Goal: Find specific page/section: Find specific page/section

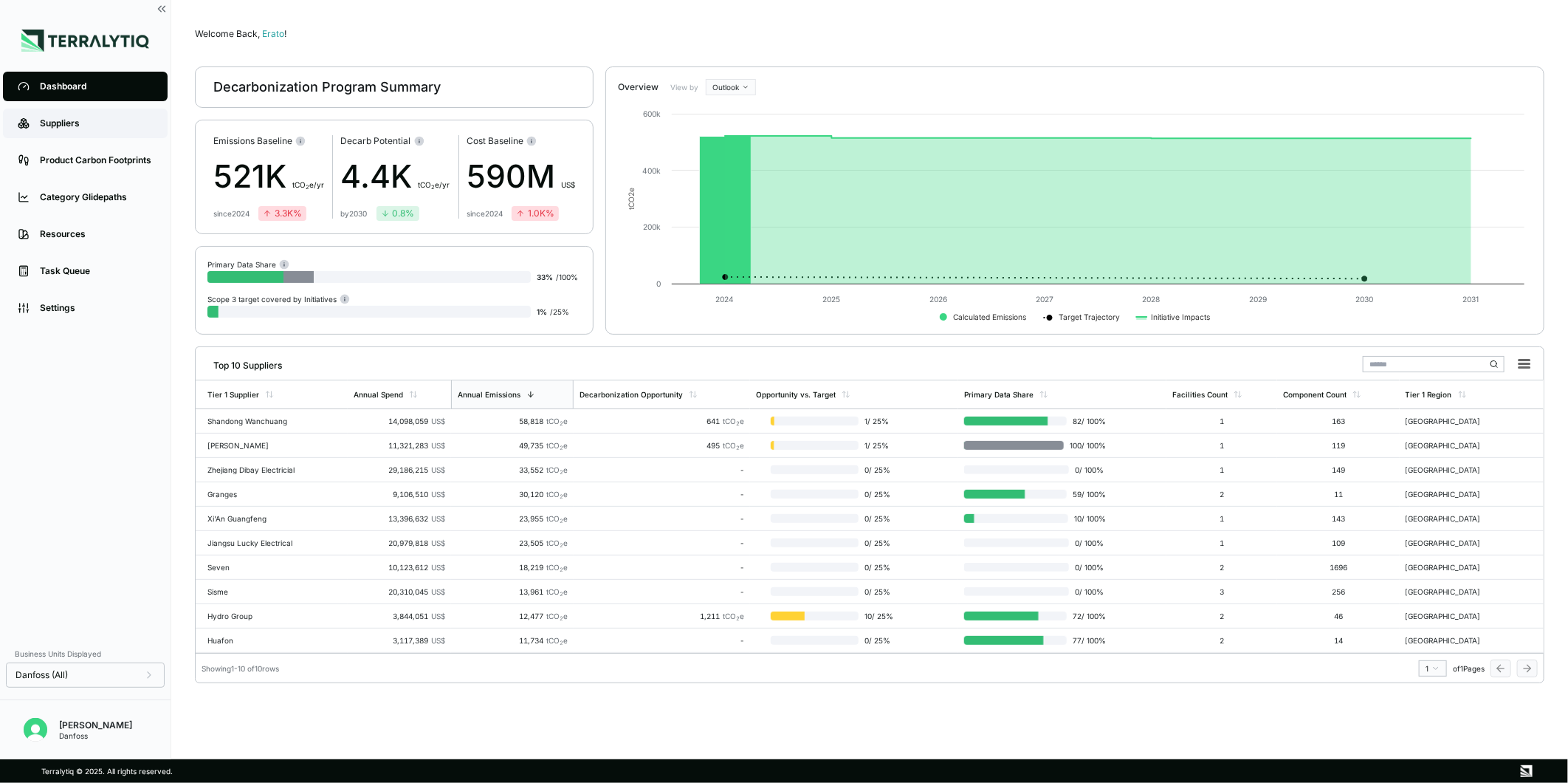
click at [52, 130] on link "Suppliers" at bounding box center [85, 123] width 165 height 30
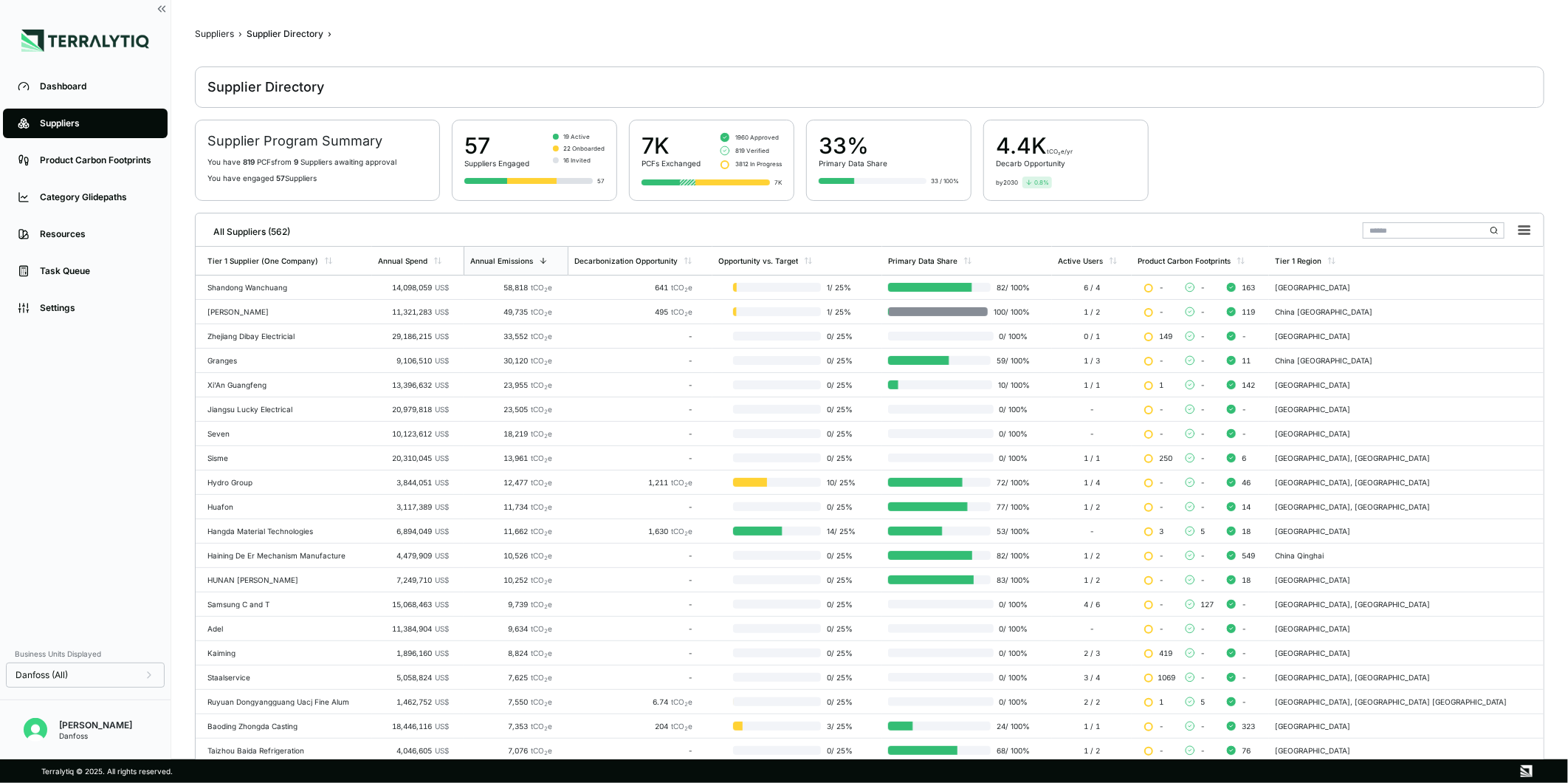
scroll to position [131, 0]
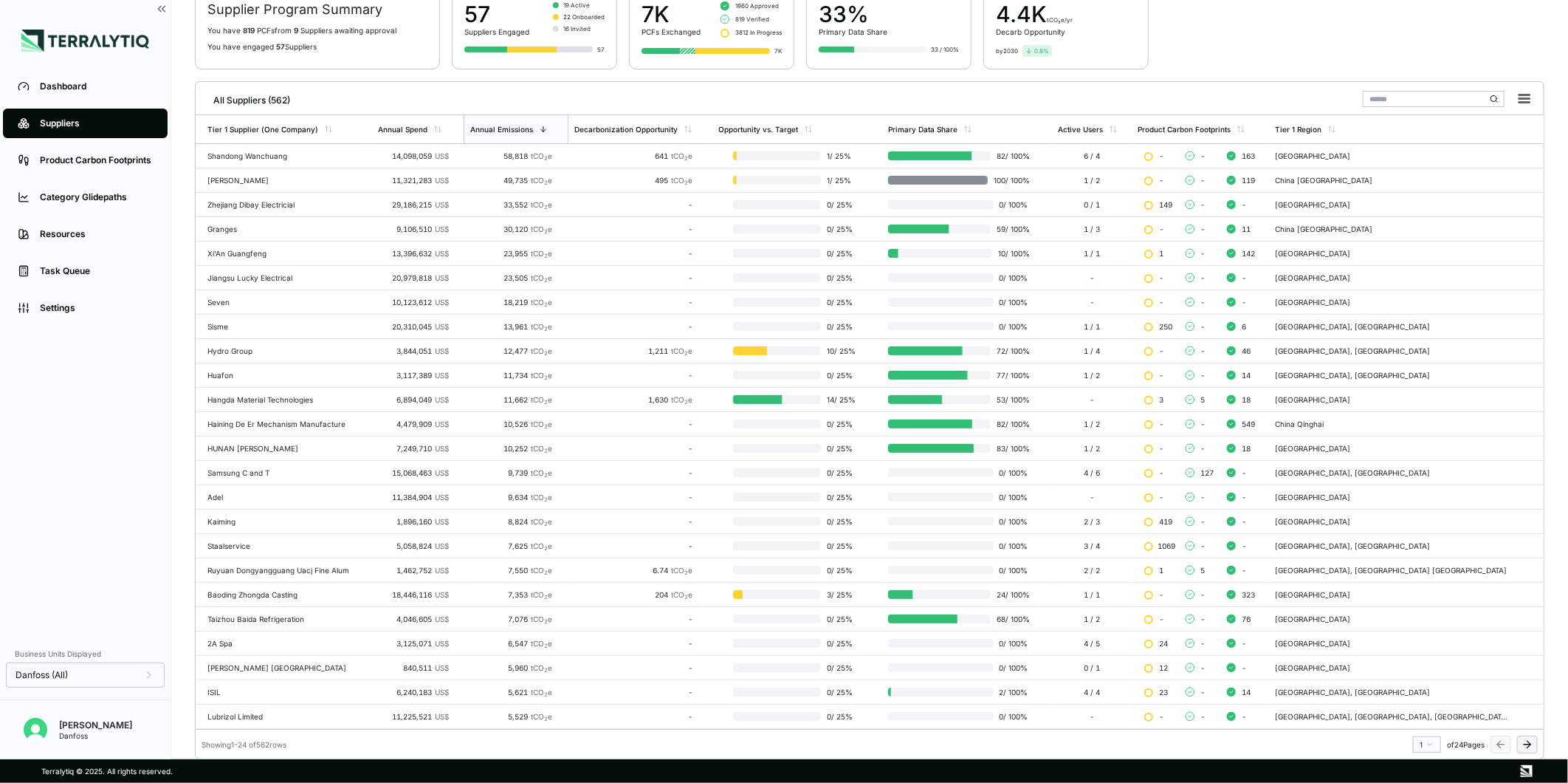
click at [1531, 748] on icon at bounding box center [1527, 744] width 12 height 12
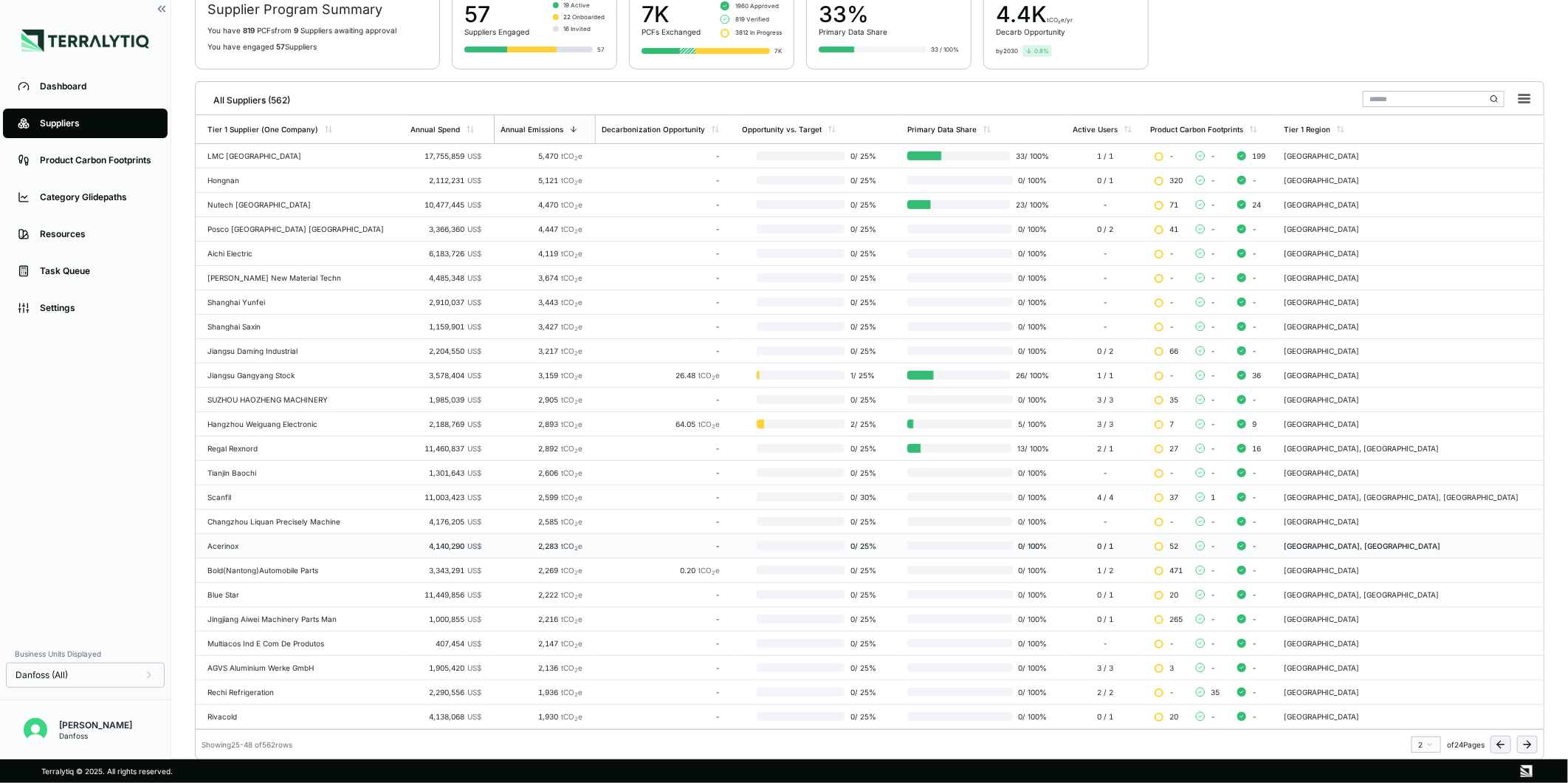
scroll to position [133, 0]
click at [1532, 747] on icon at bounding box center [1527, 744] width 12 height 12
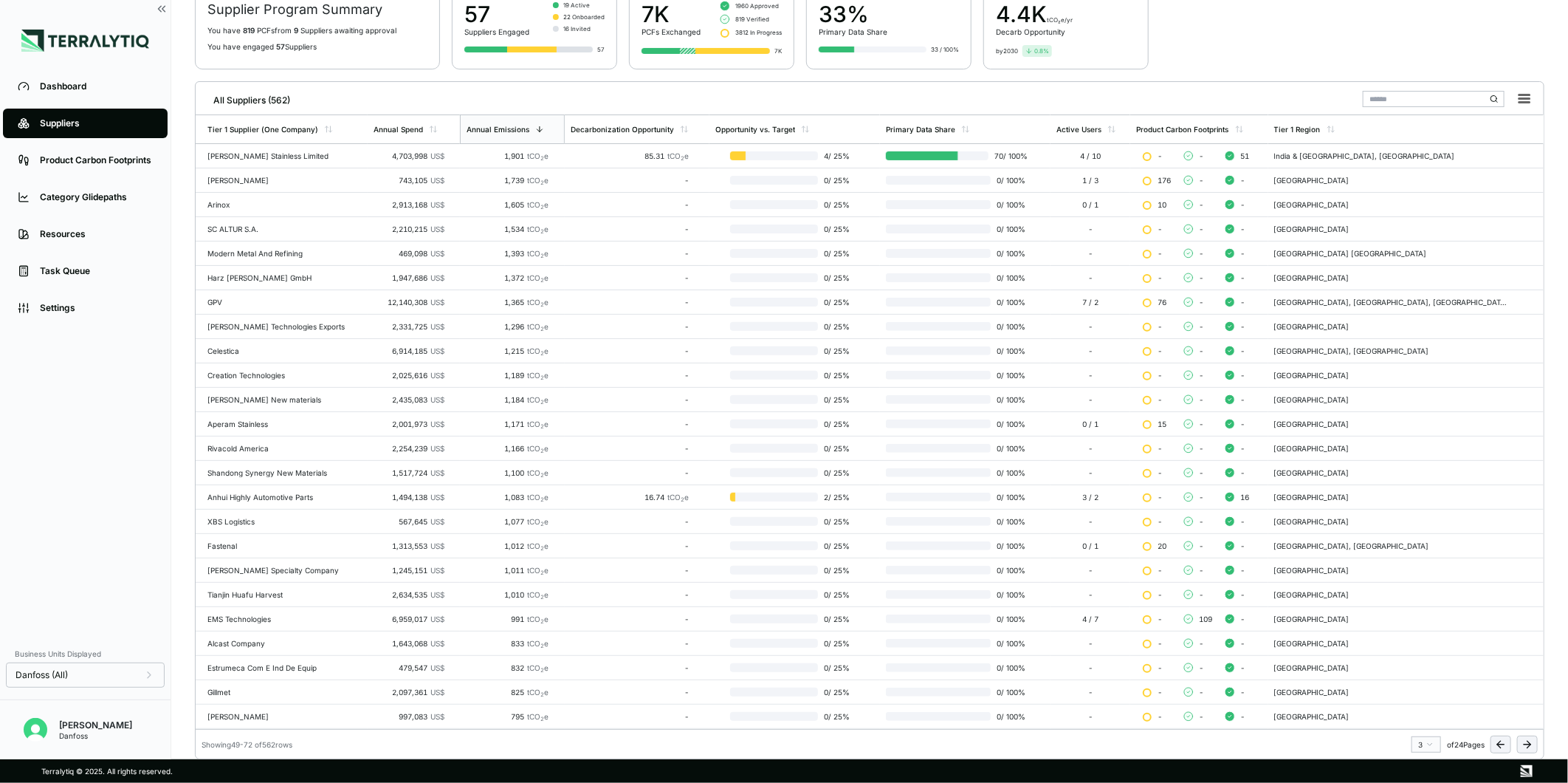
click at [1411, 99] on input "text" at bounding box center [1433, 99] width 142 height 16
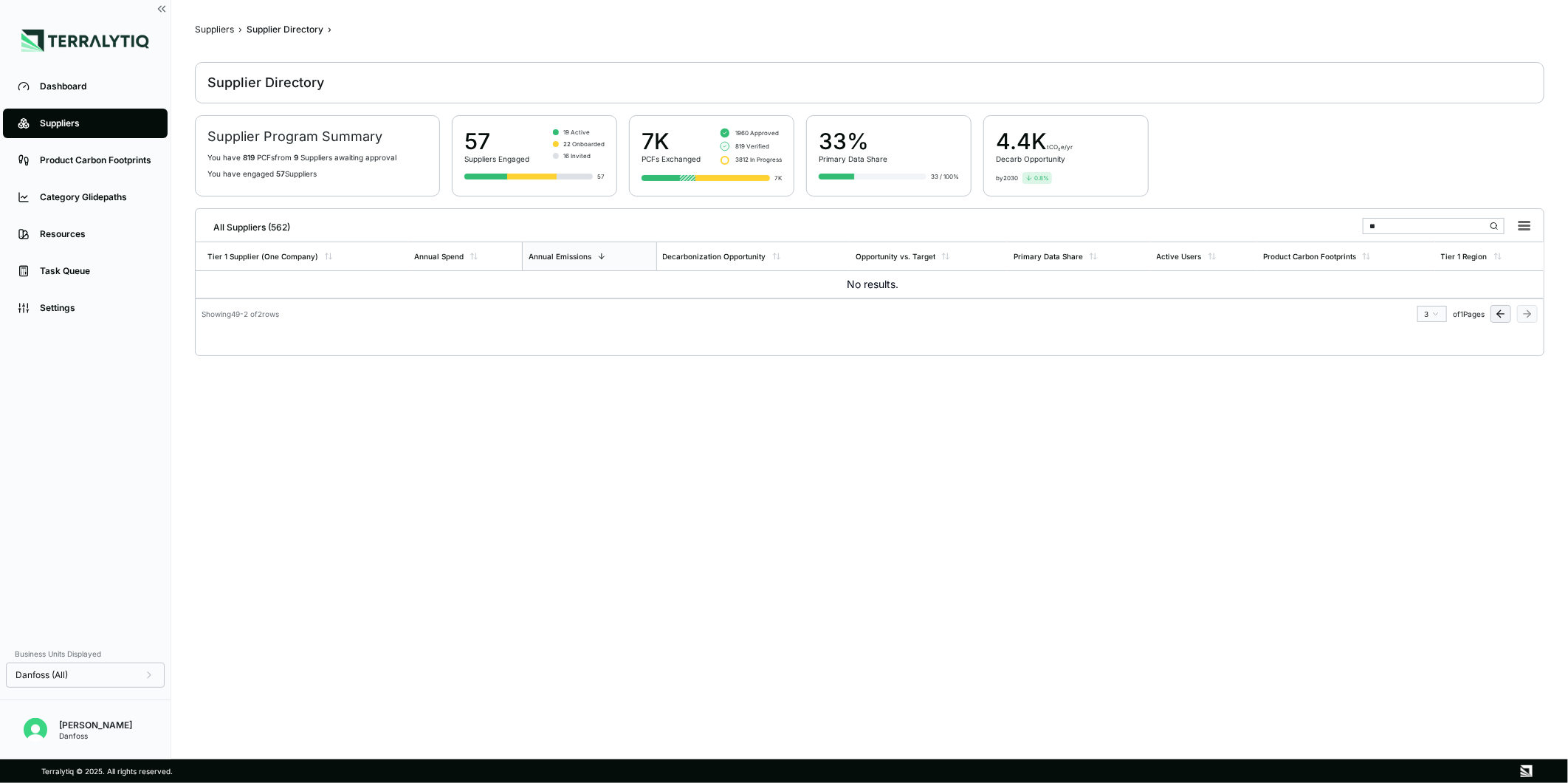
scroll to position [5, 0]
type input "*"
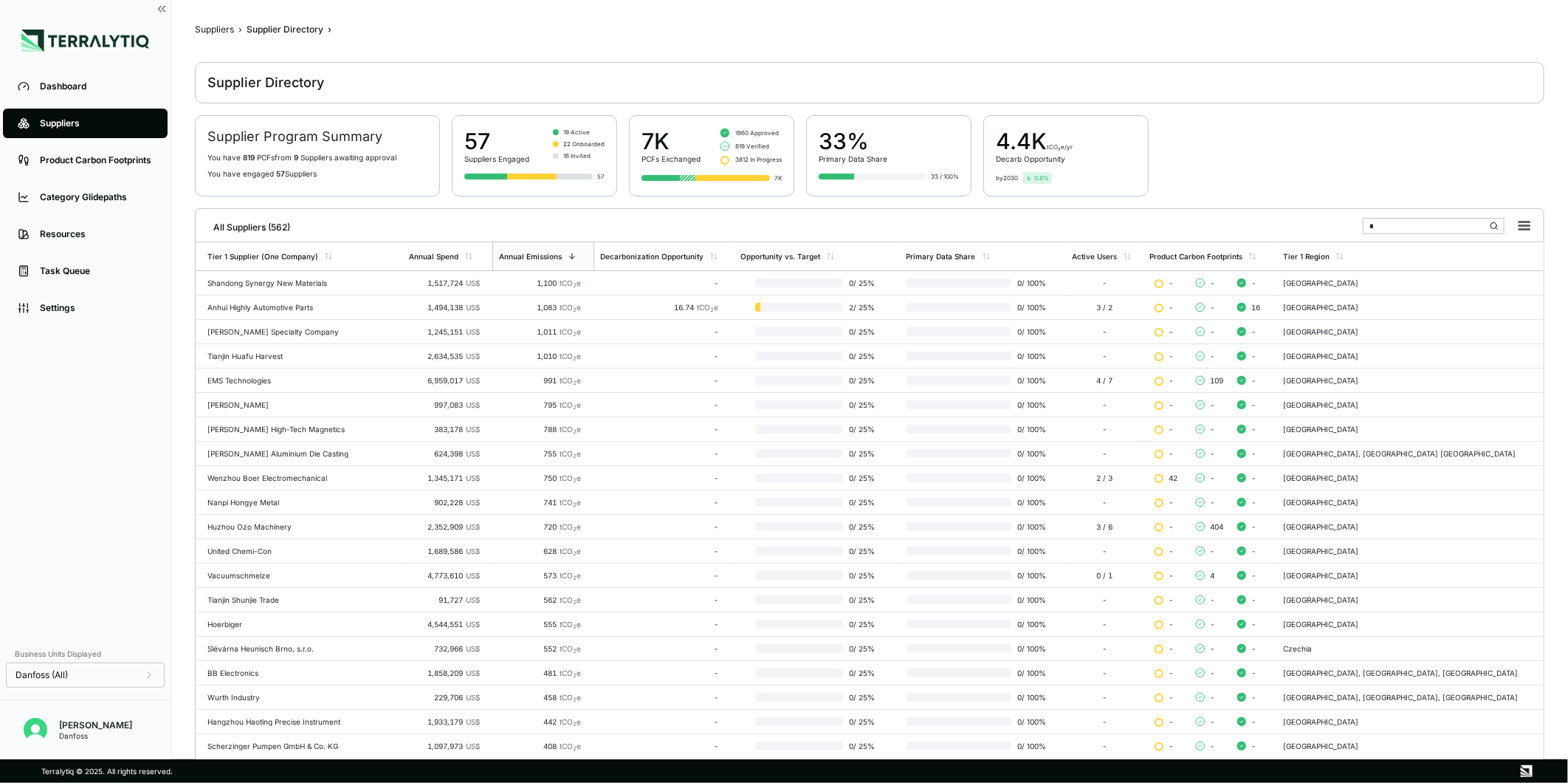
scroll to position [133, 0]
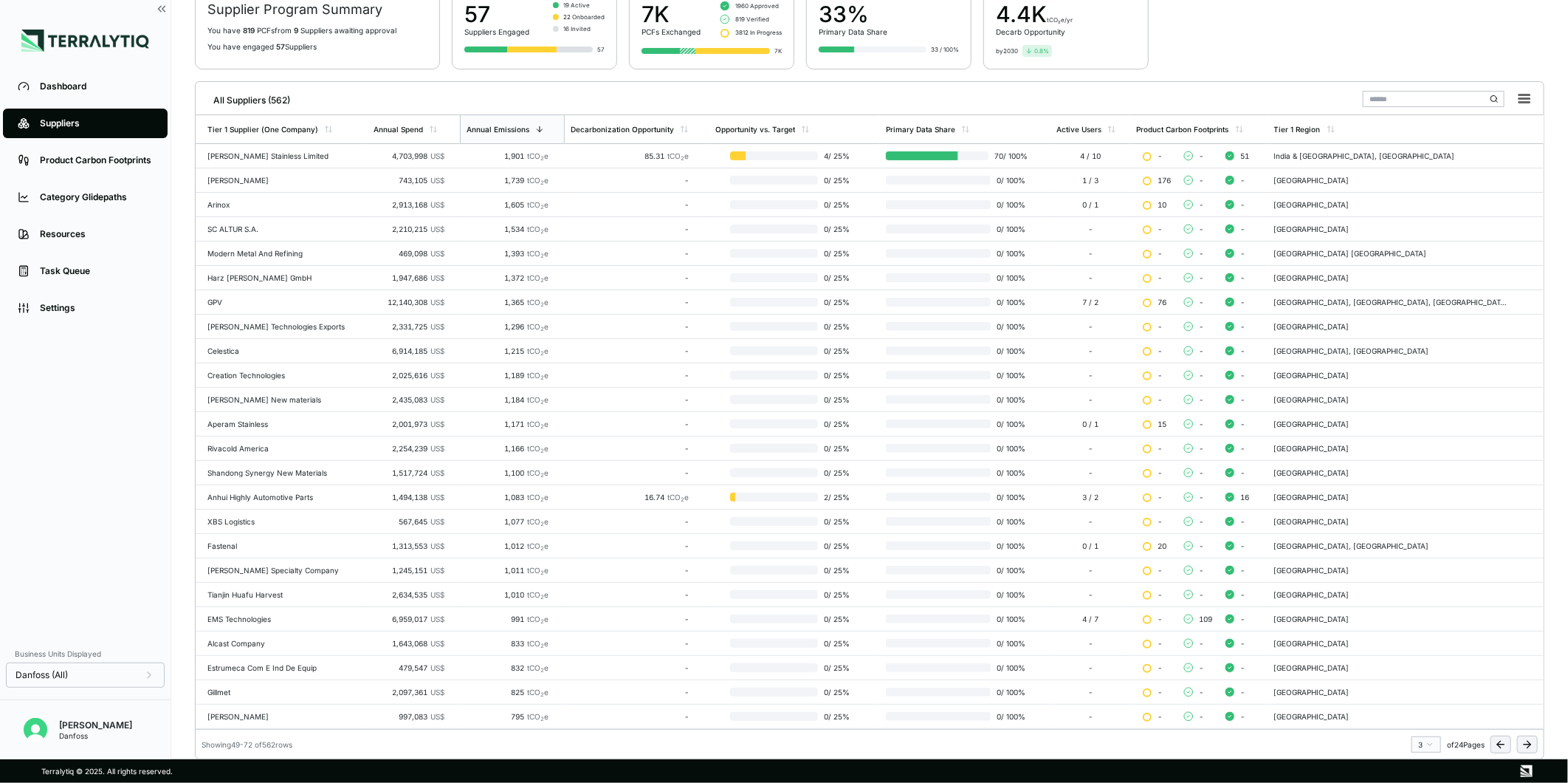
click at [1500, 739] on icon at bounding box center [1501, 744] width 12 height 12
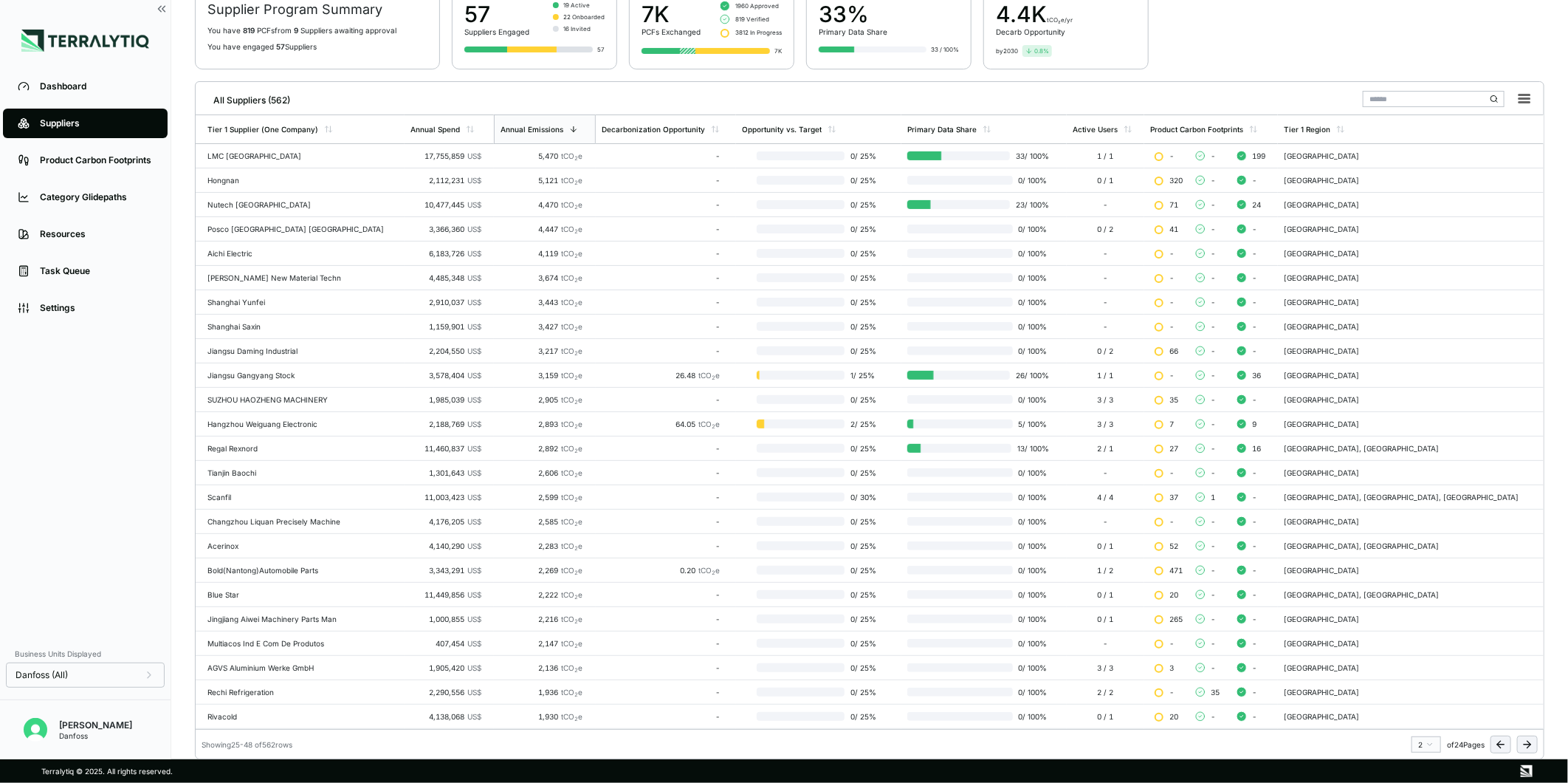
click at [1500, 739] on icon at bounding box center [1501, 744] width 12 height 12
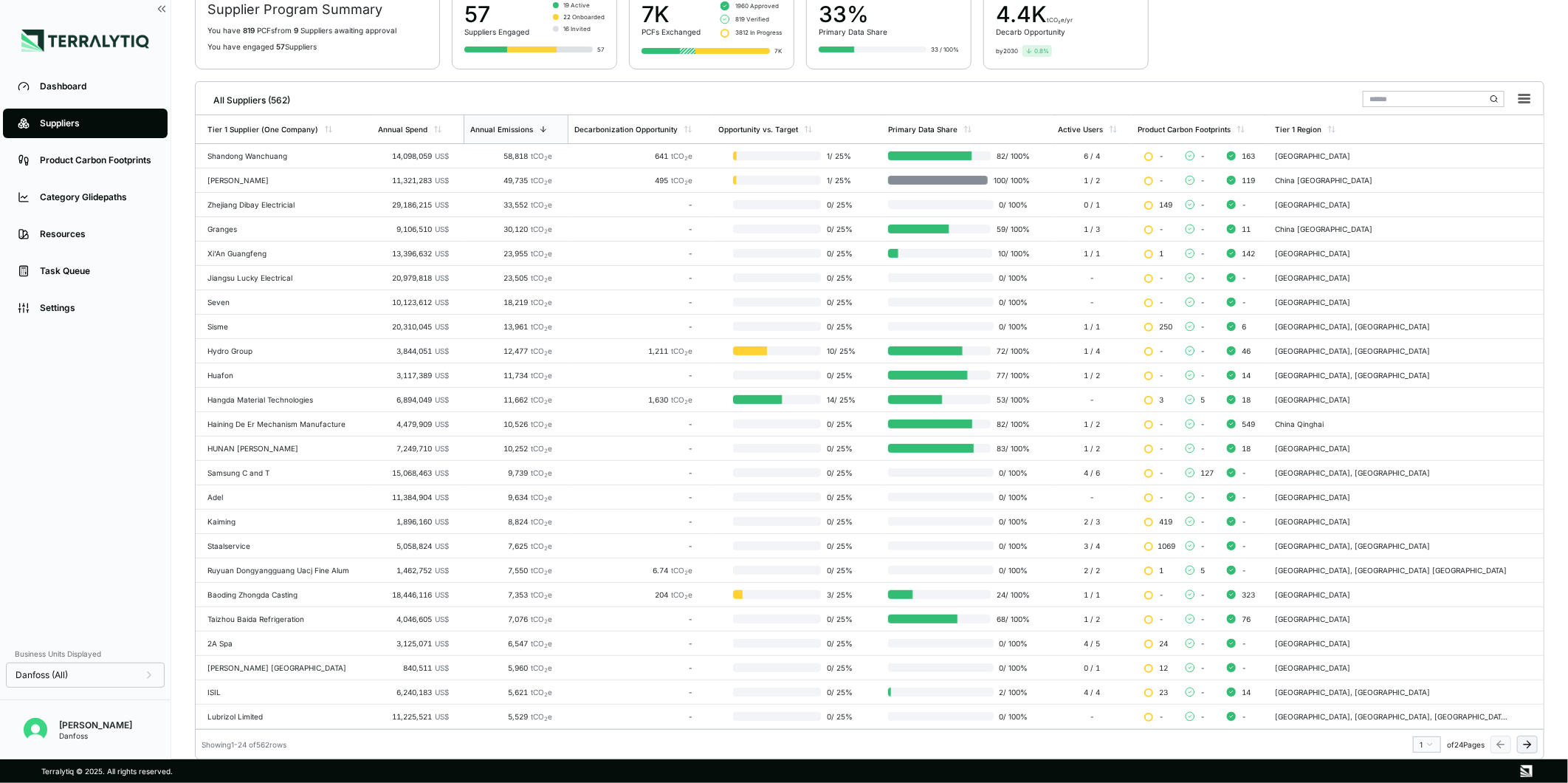
click at [1525, 744] on icon at bounding box center [1526, 744] width 6 height 0
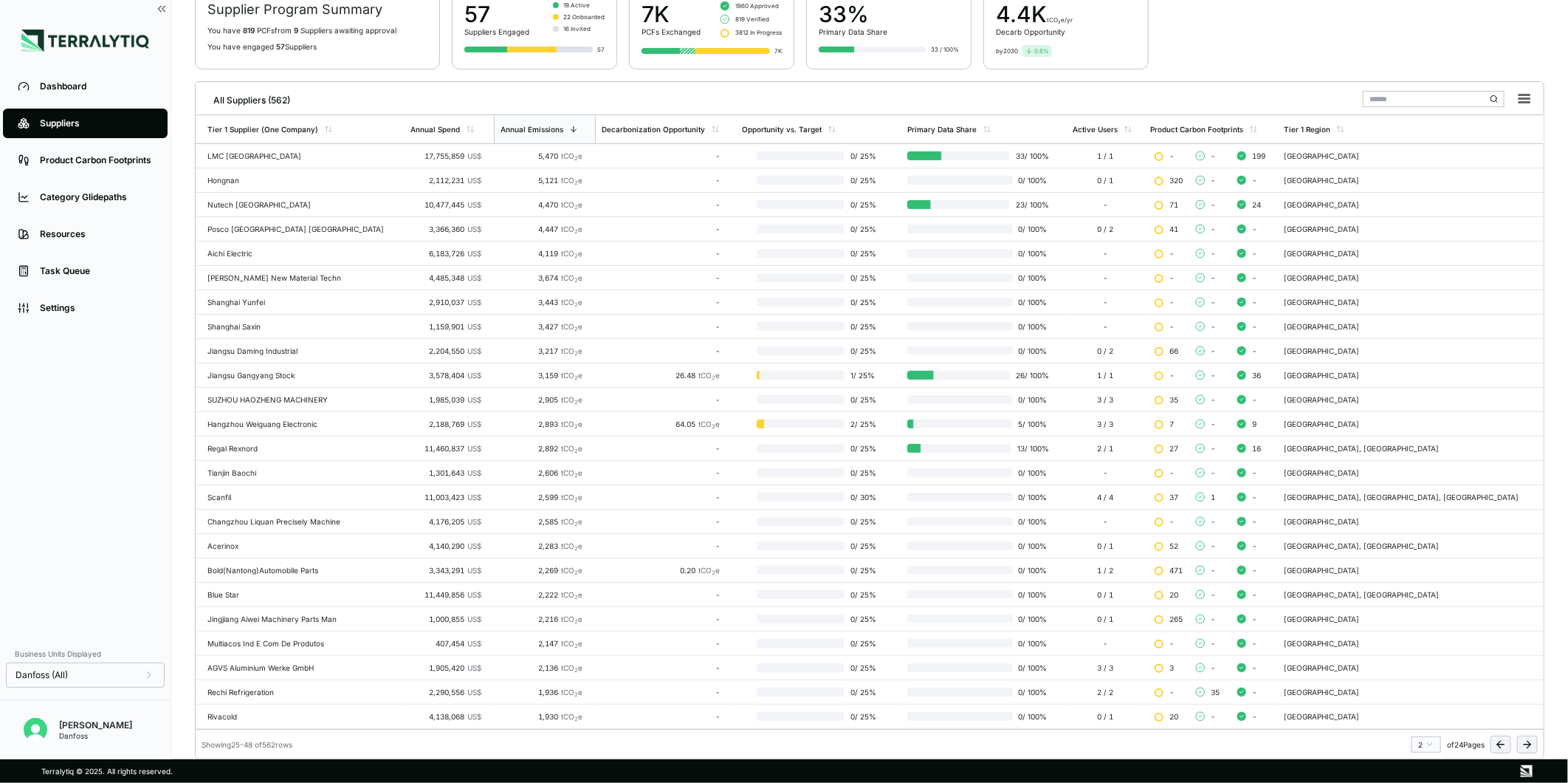
click at [1525, 744] on icon at bounding box center [1526, 744] width 6 height 0
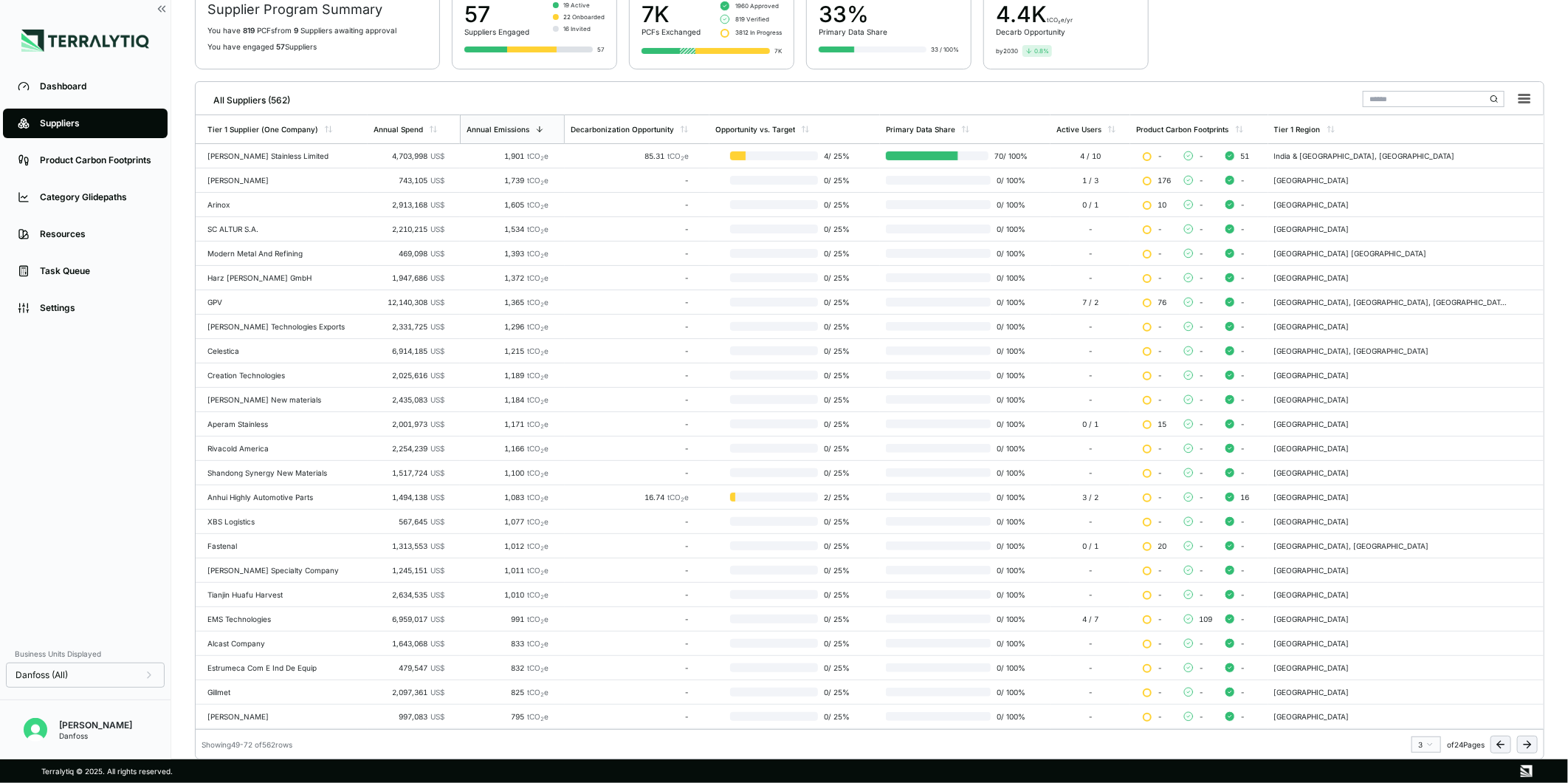
click at [1525, 744] on icon at bounding box center [1526, 744] width 6 height 0
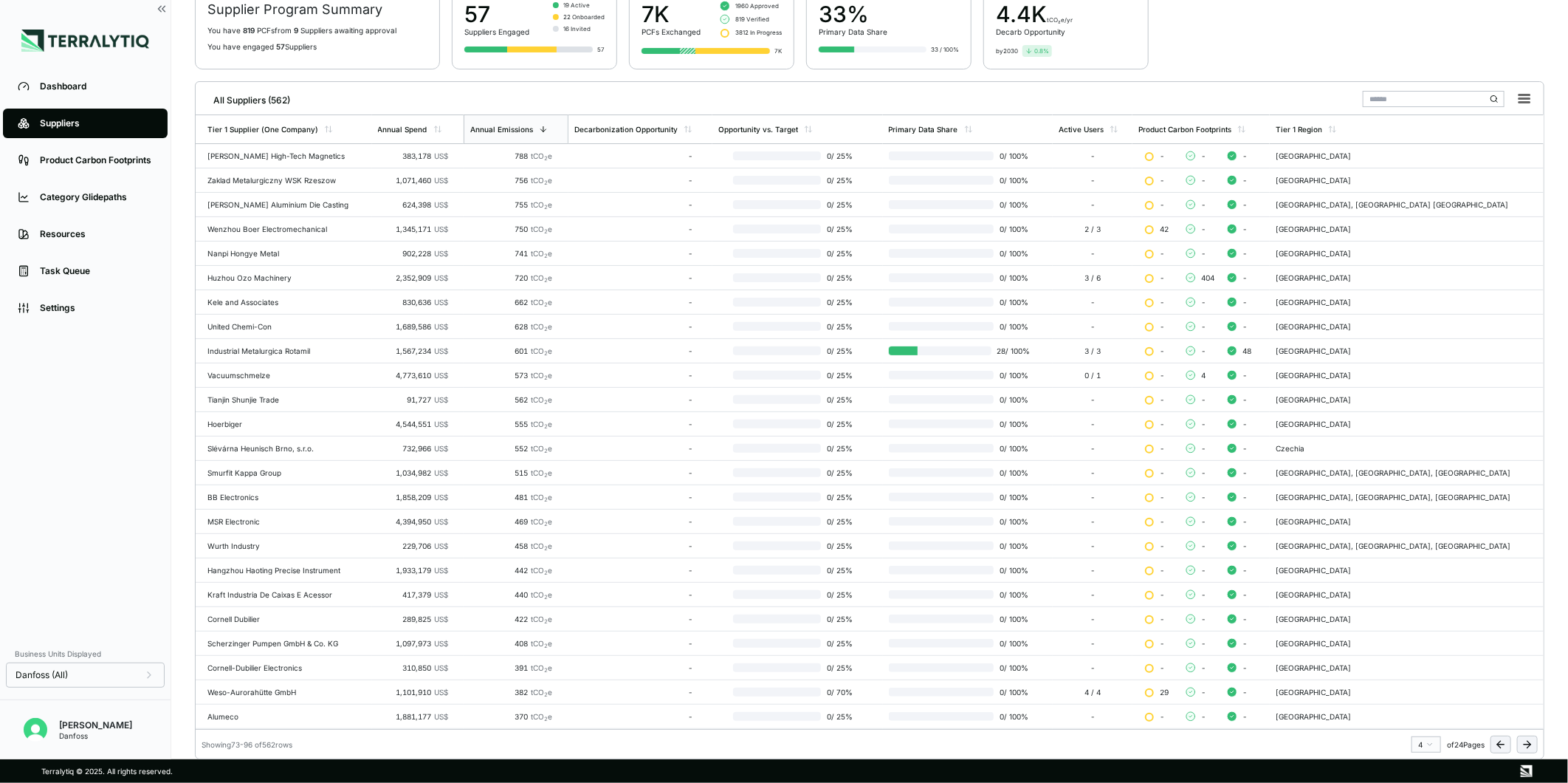
click at [1525, 744] on icon at bounding box center [1526, 744] width 6 height 0
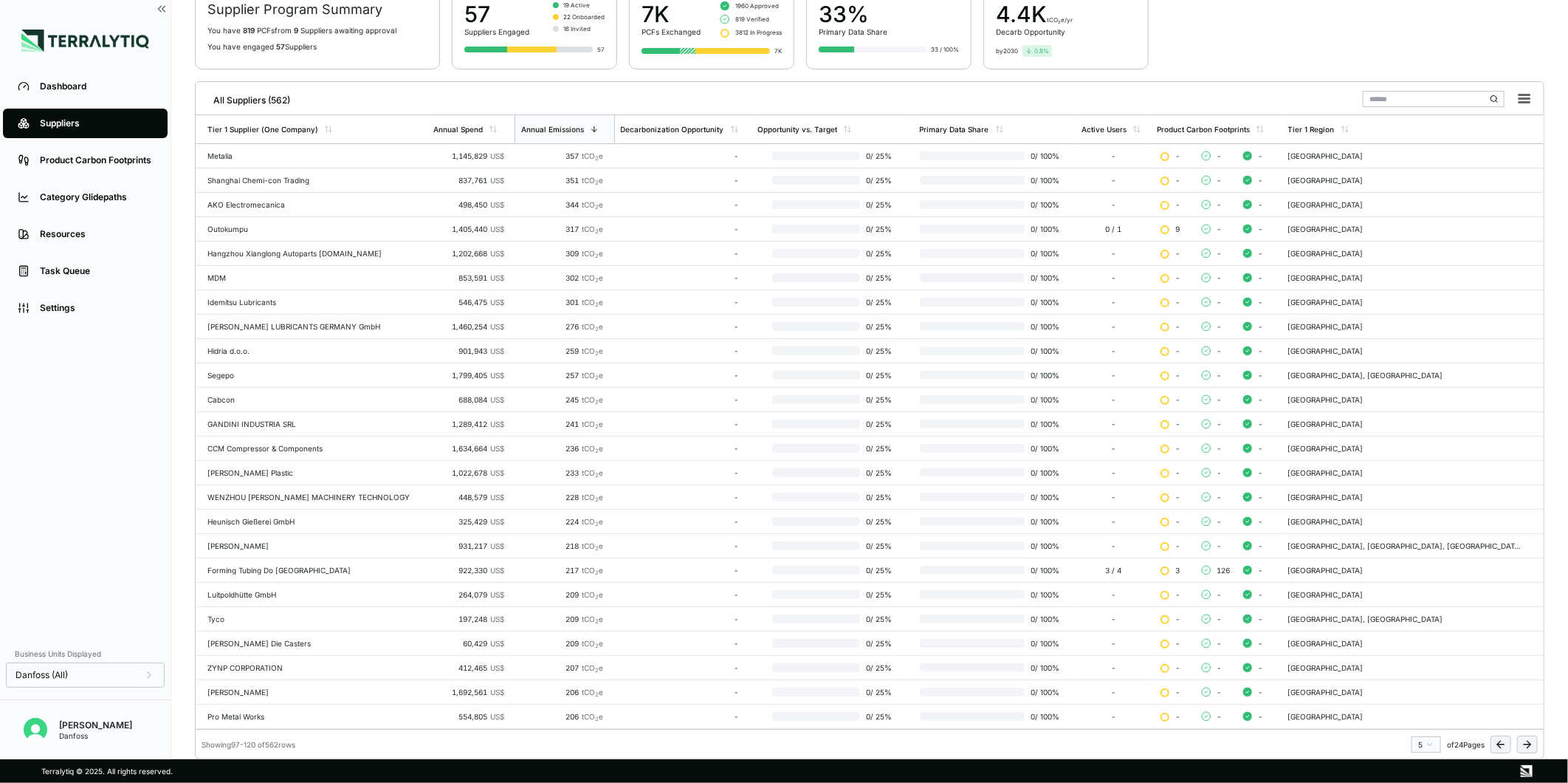
click at [1525, 744] on icon at bounding box center [1526, 744] width 6 height 0
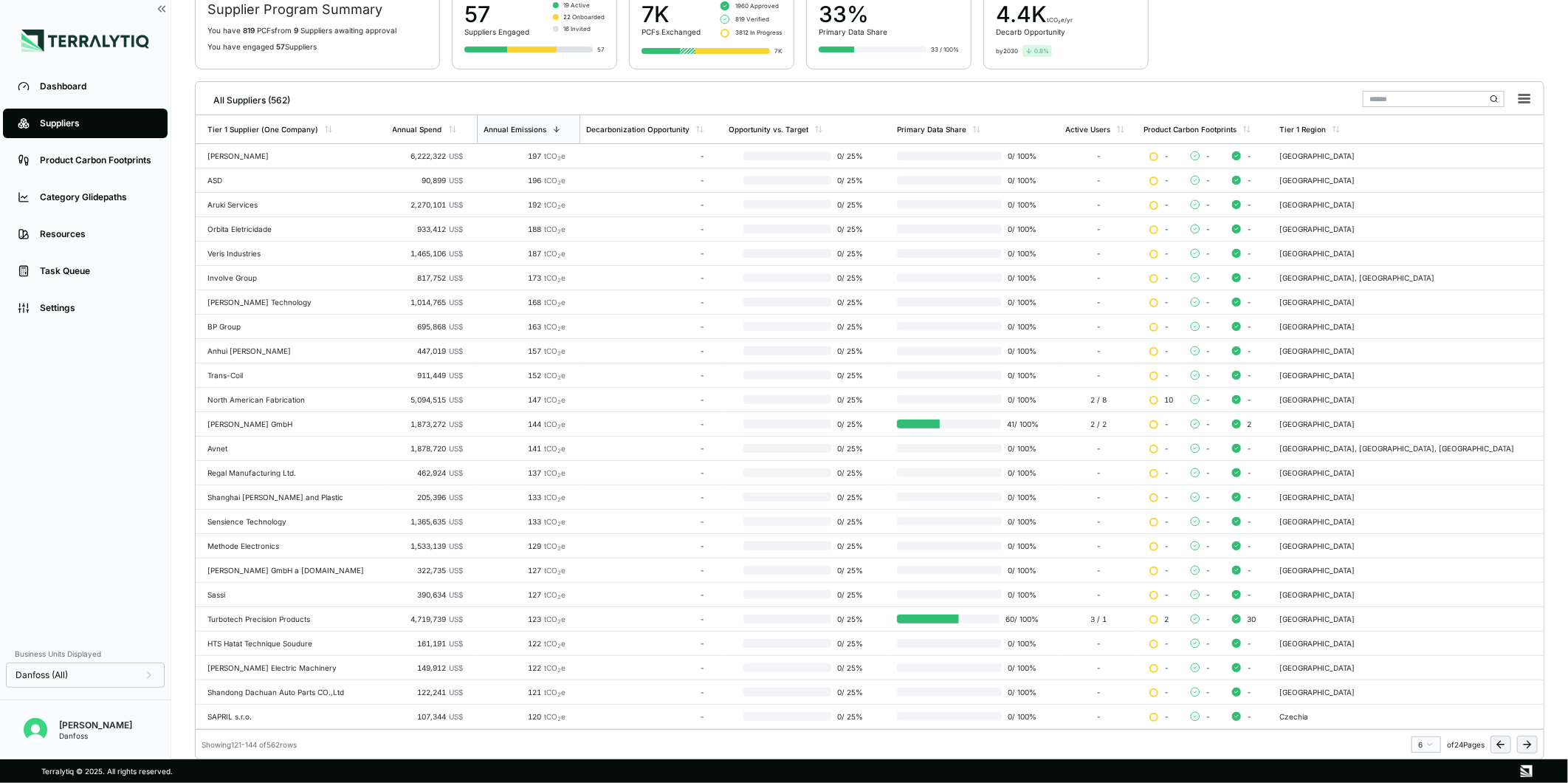
click at [1525, 744] on icon at bounding box center [1526, 744] width 6 height 0
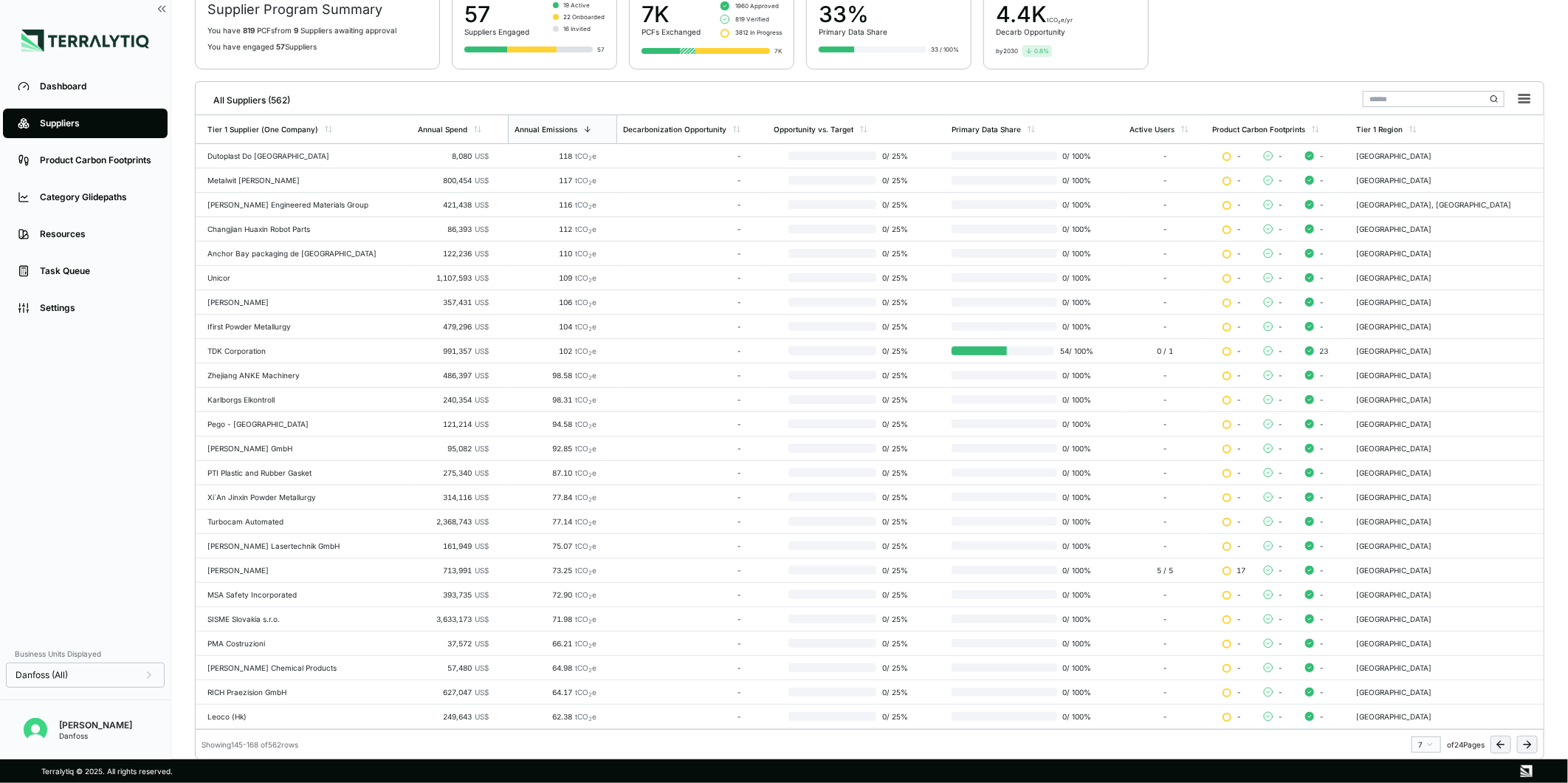
click at [1525, 744] on icon at bounding box center [1526, 744] width 6 height 0
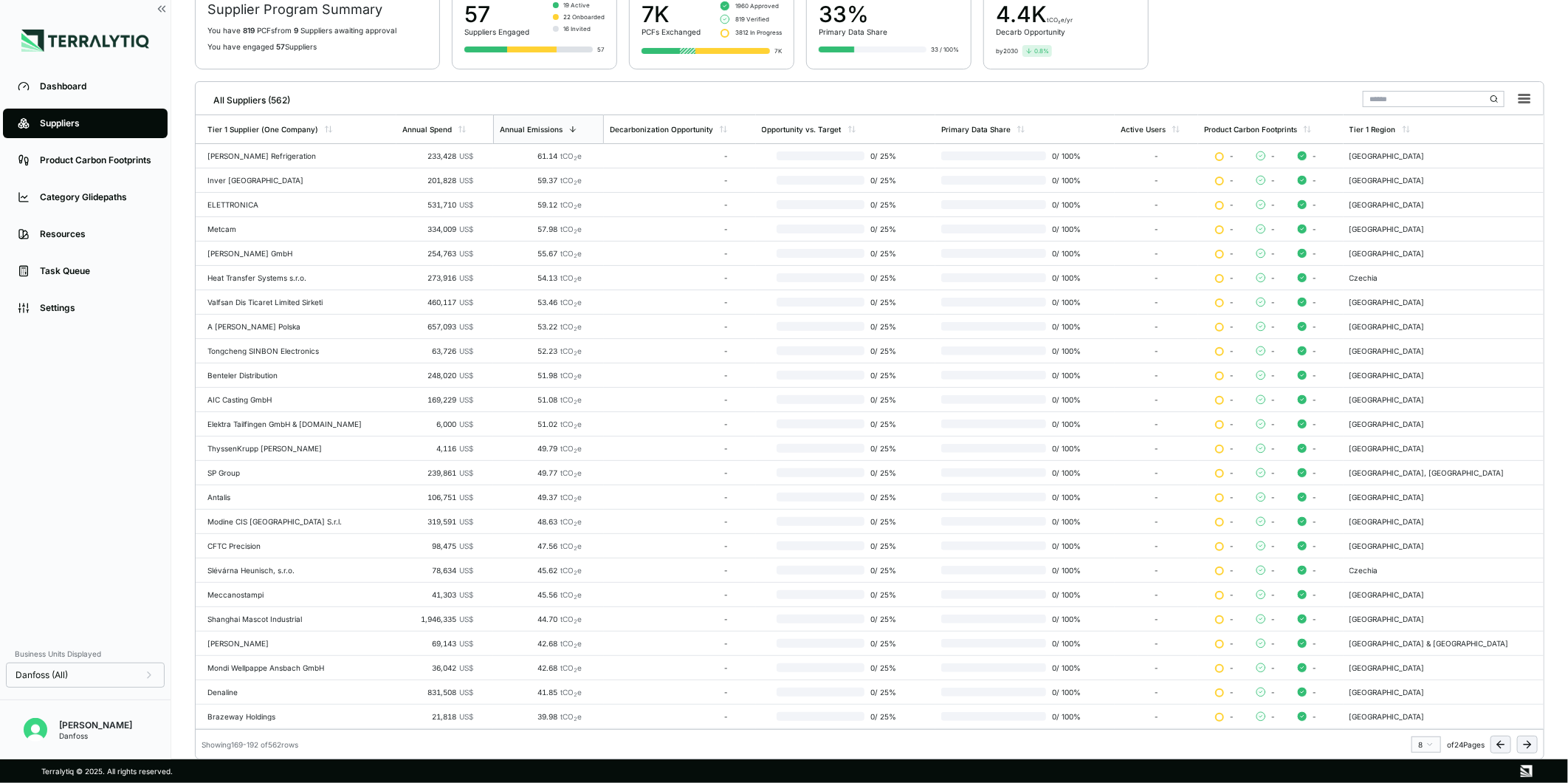
click at [1525, 744] on icon at bounding box center [1526, 744] width 6 height 0
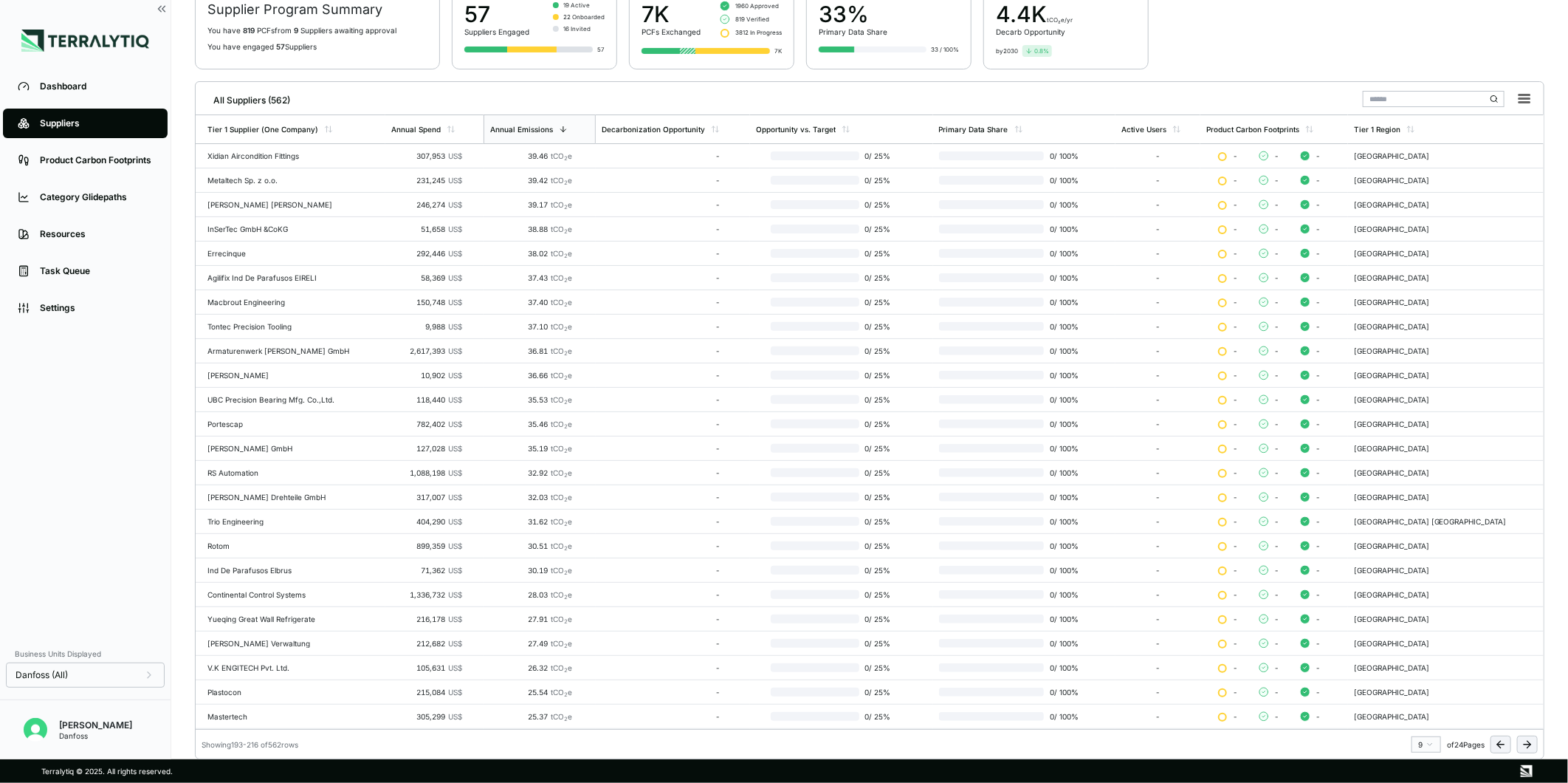
click at [1525, 744] on icon at bounding box center [1526, 744] width 6 height 0
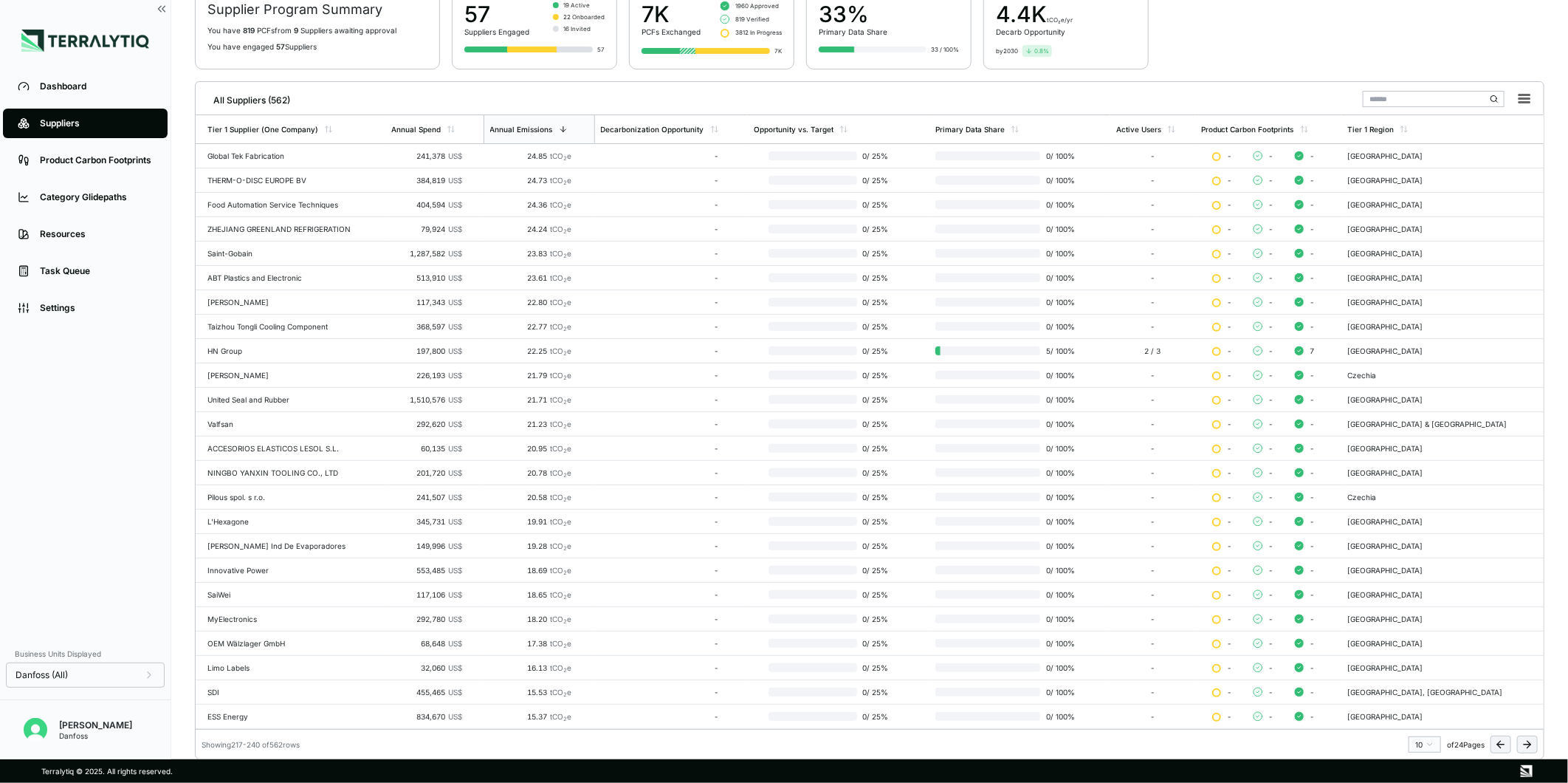
click at [1525, 744] on icon at bounding box center [1526, 744] width 6 height 0
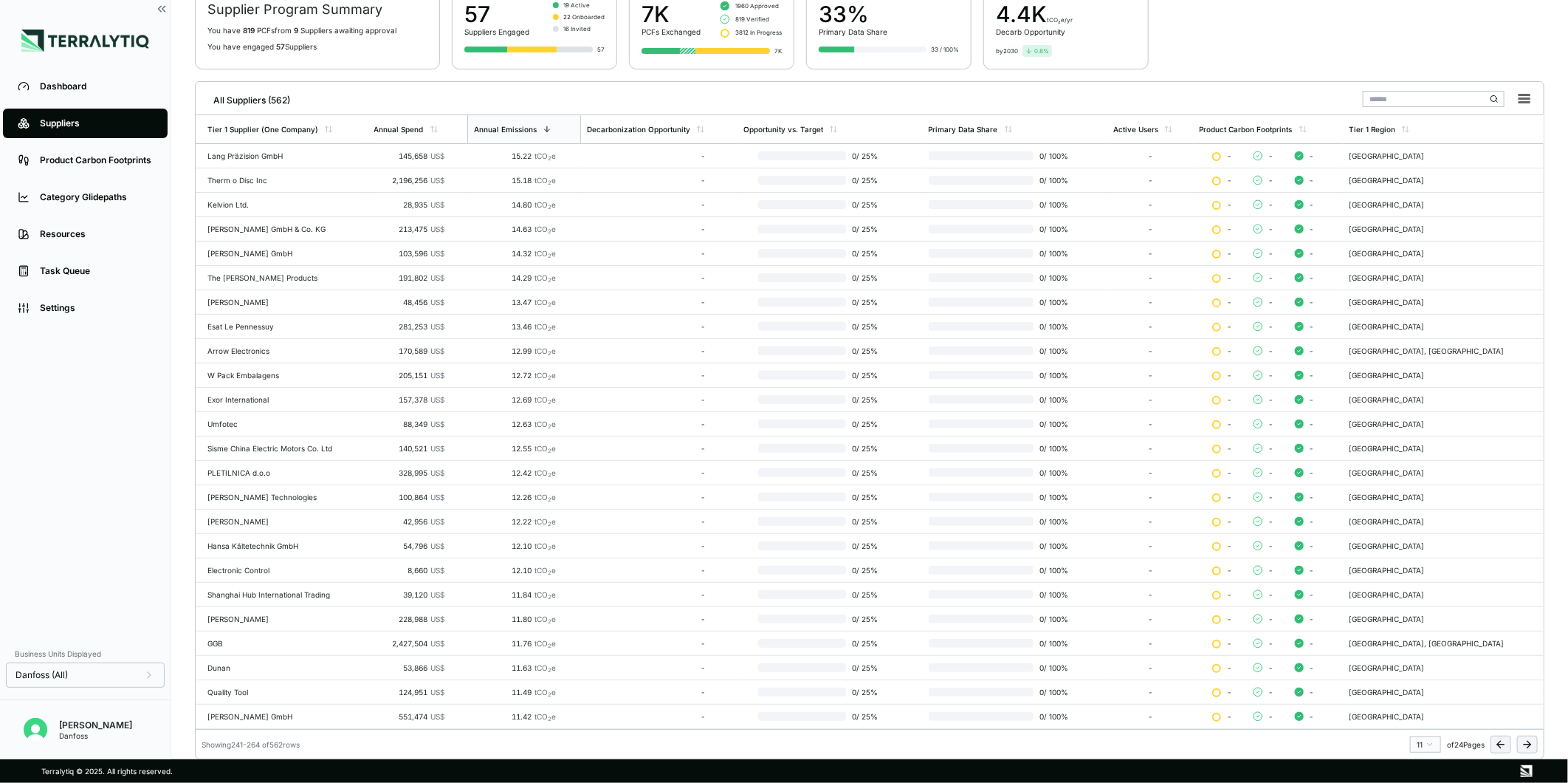
click at [1525, 744] on icon at bounding box center [1526, 744] width 6 height 0
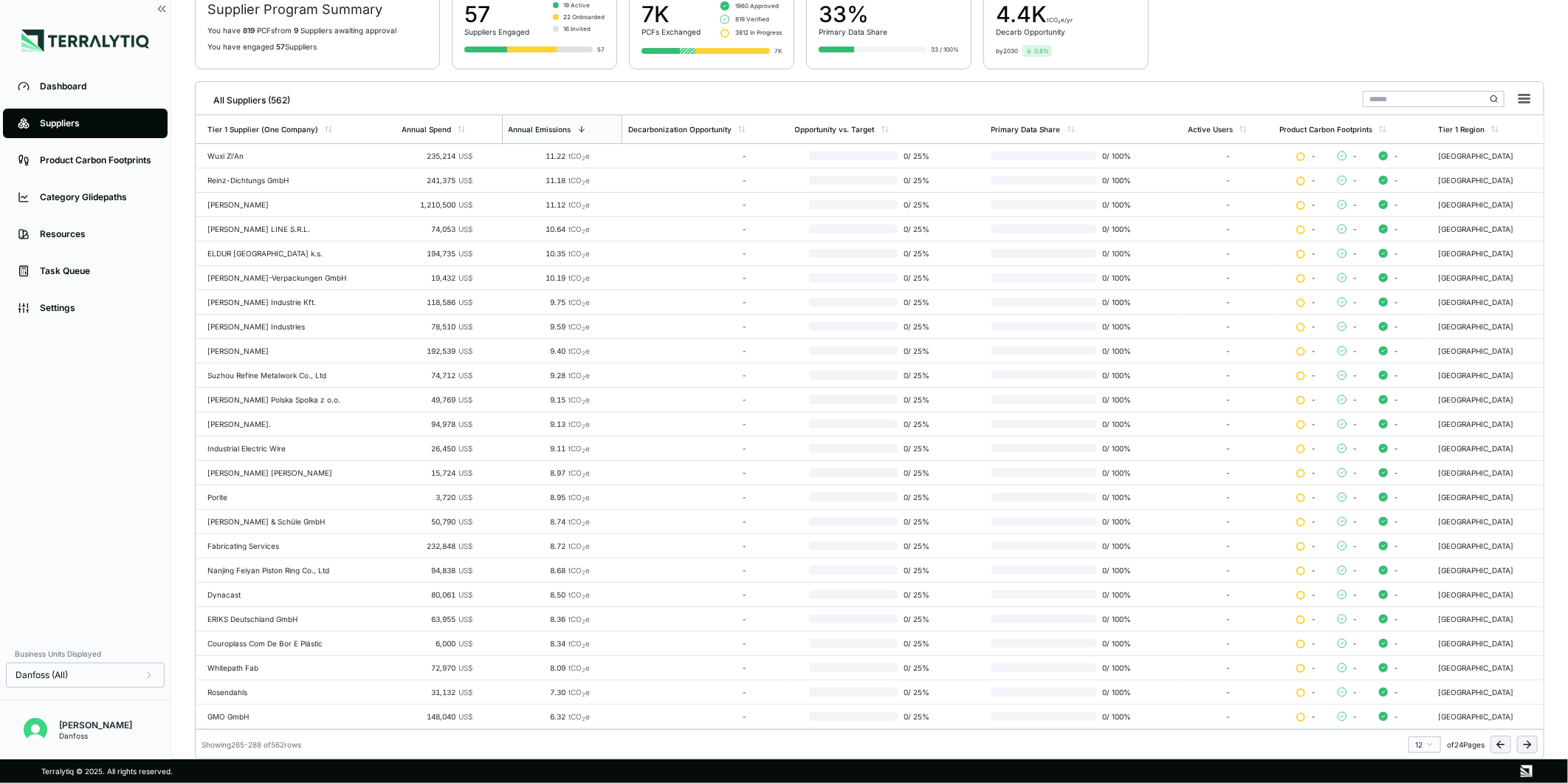
click at [1525, 744] on icon at bounding box center [1526, 744] width 6 height 0
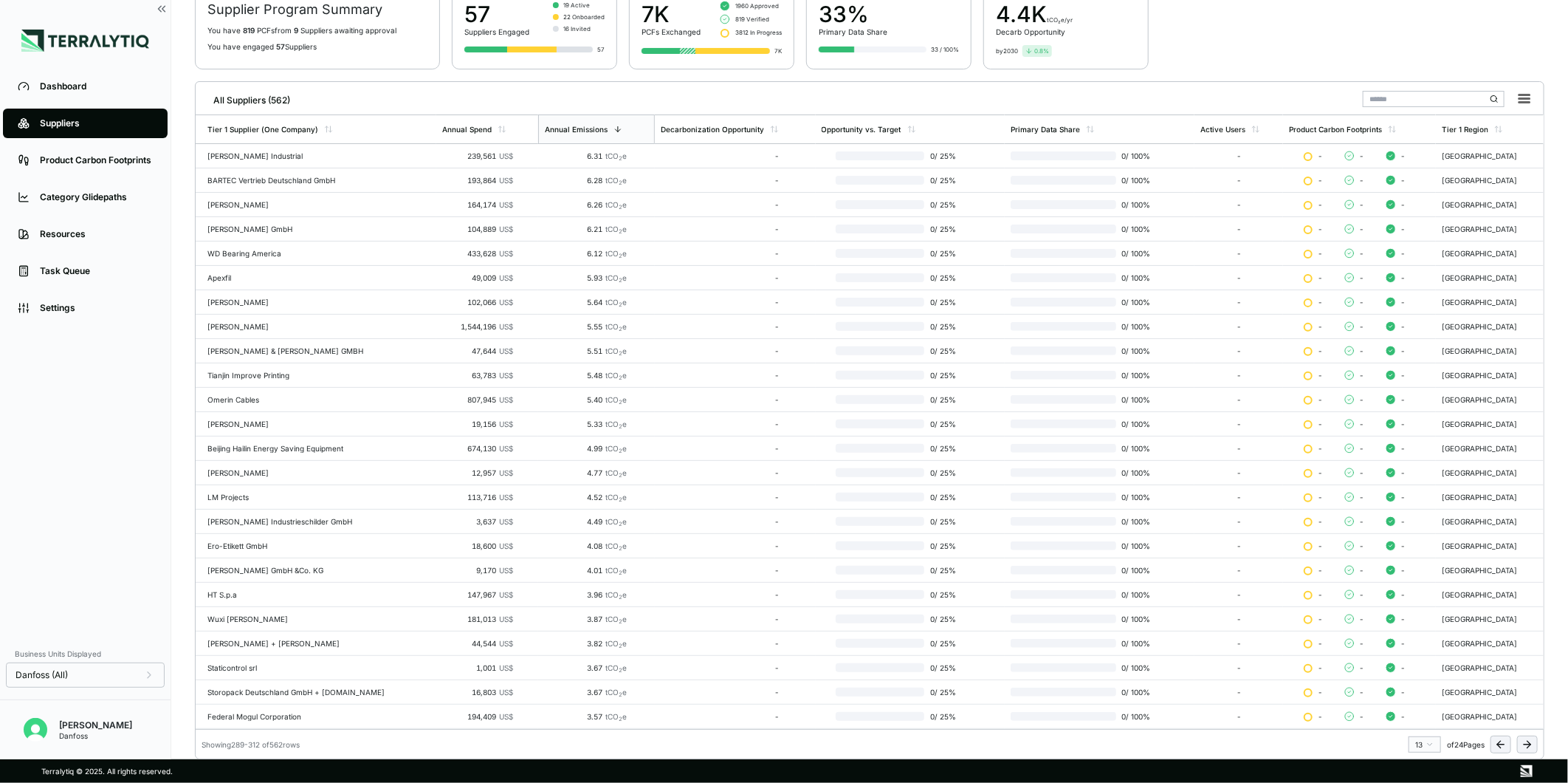
click at [1525, 744] on icon at bounding box center [1526, 744] width 6 height 0
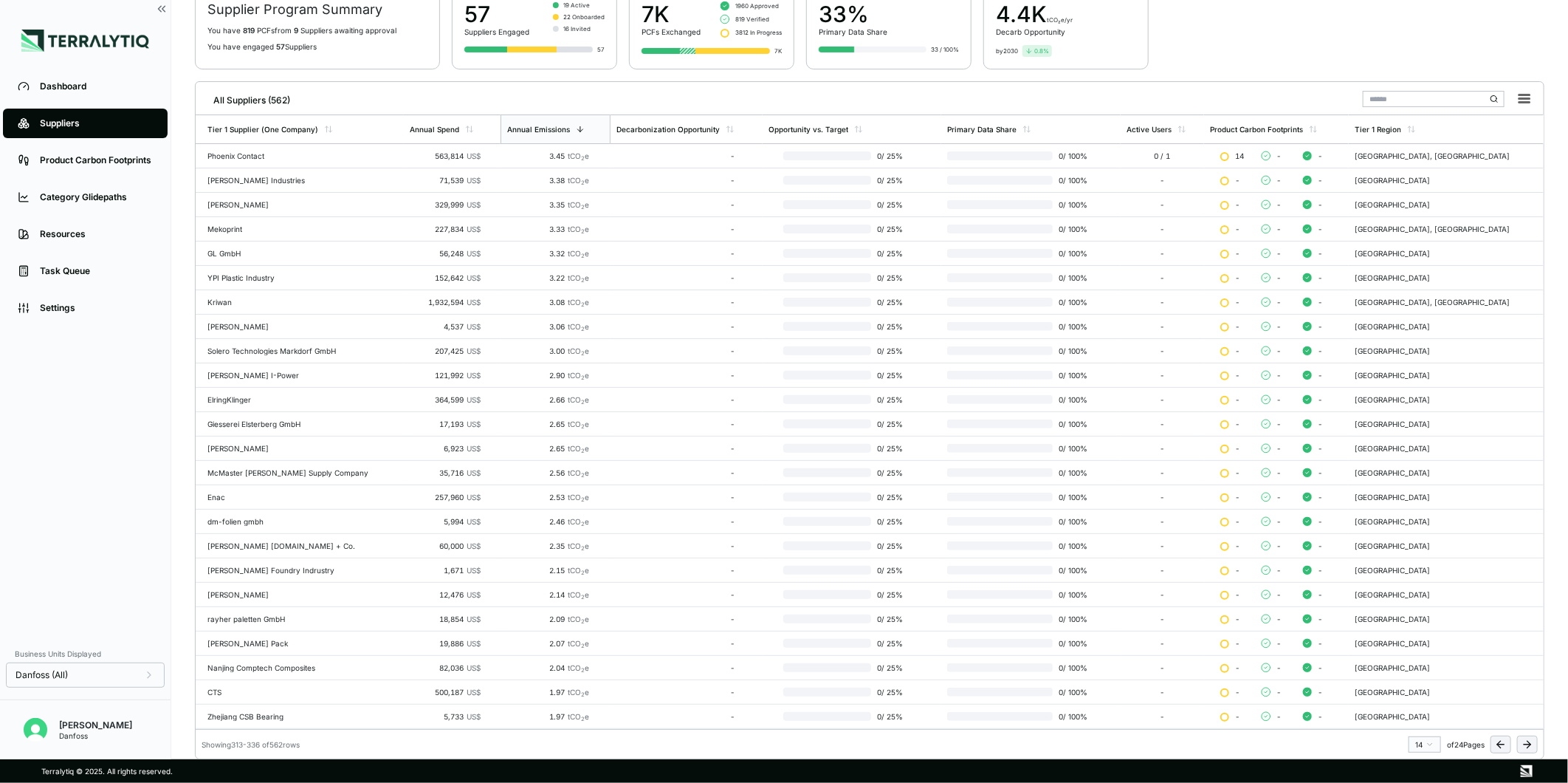
click at [1525, 744] on icon at bounding box center [1526, 744] width 6 height 0
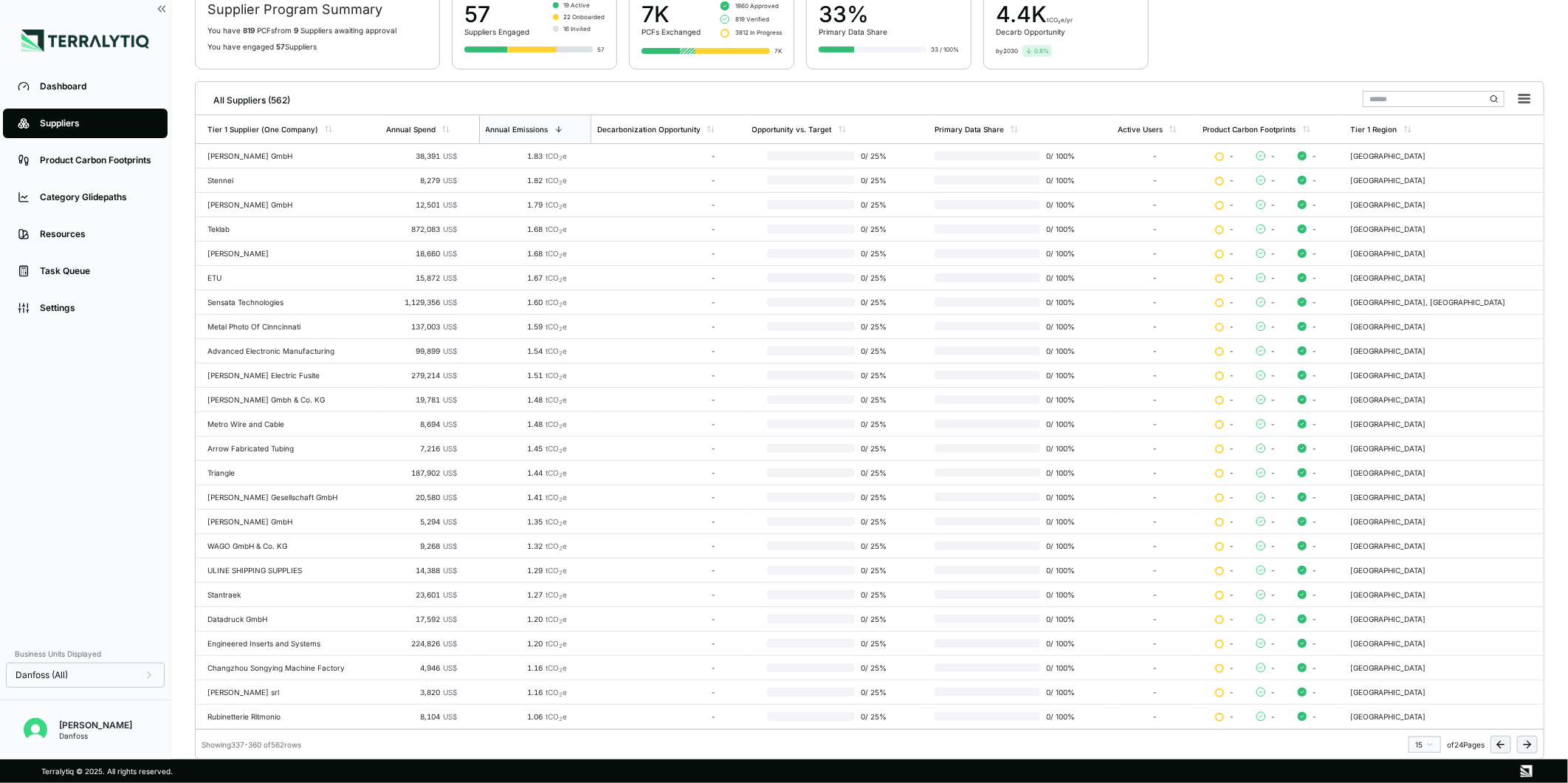
click at [1525, 744] on icon at bounding box center [1526, 744] width 6 height 0
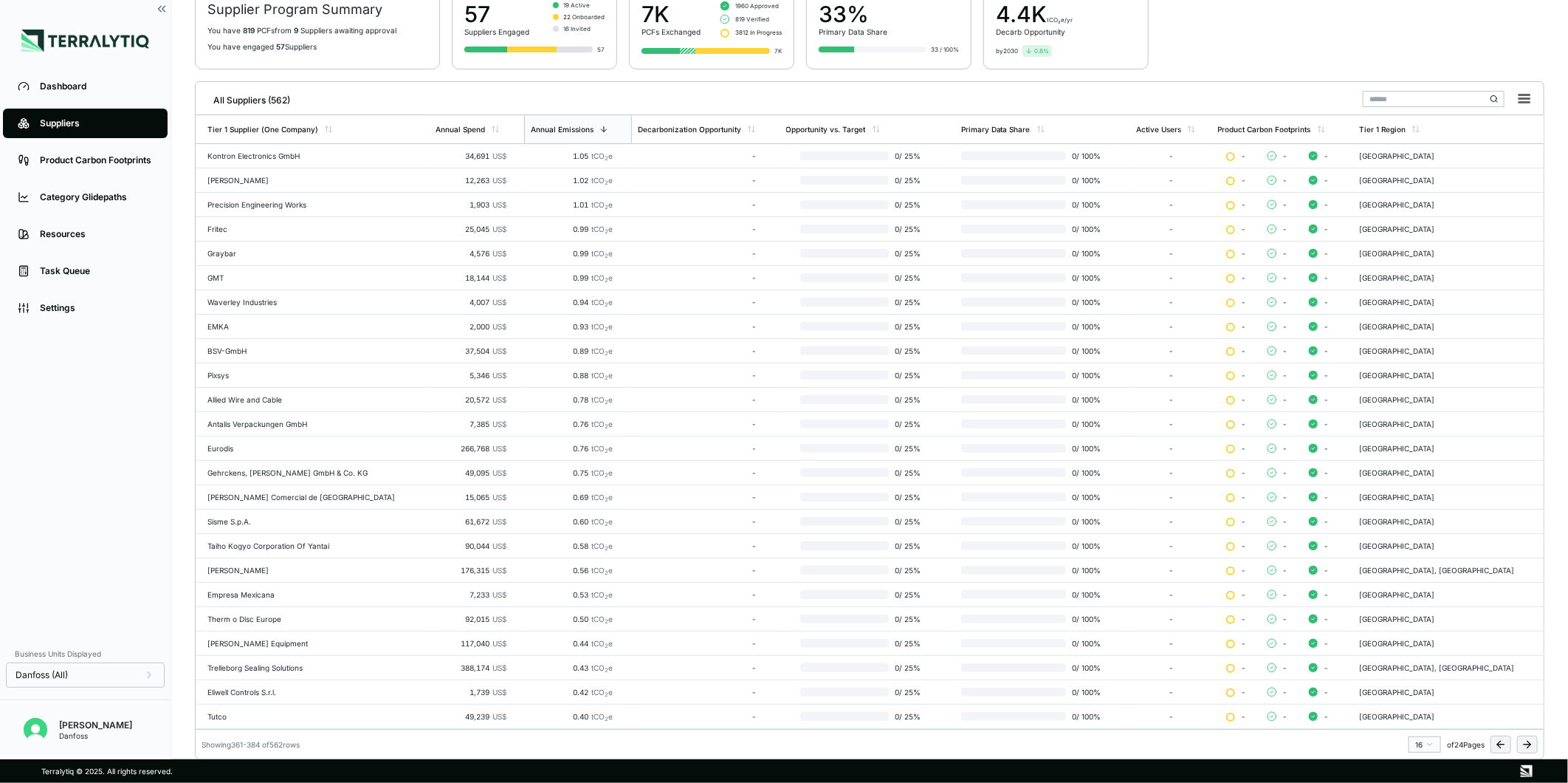
click at [1525, 744] on icon at bounding box center [1526, 744] width 6 height 0
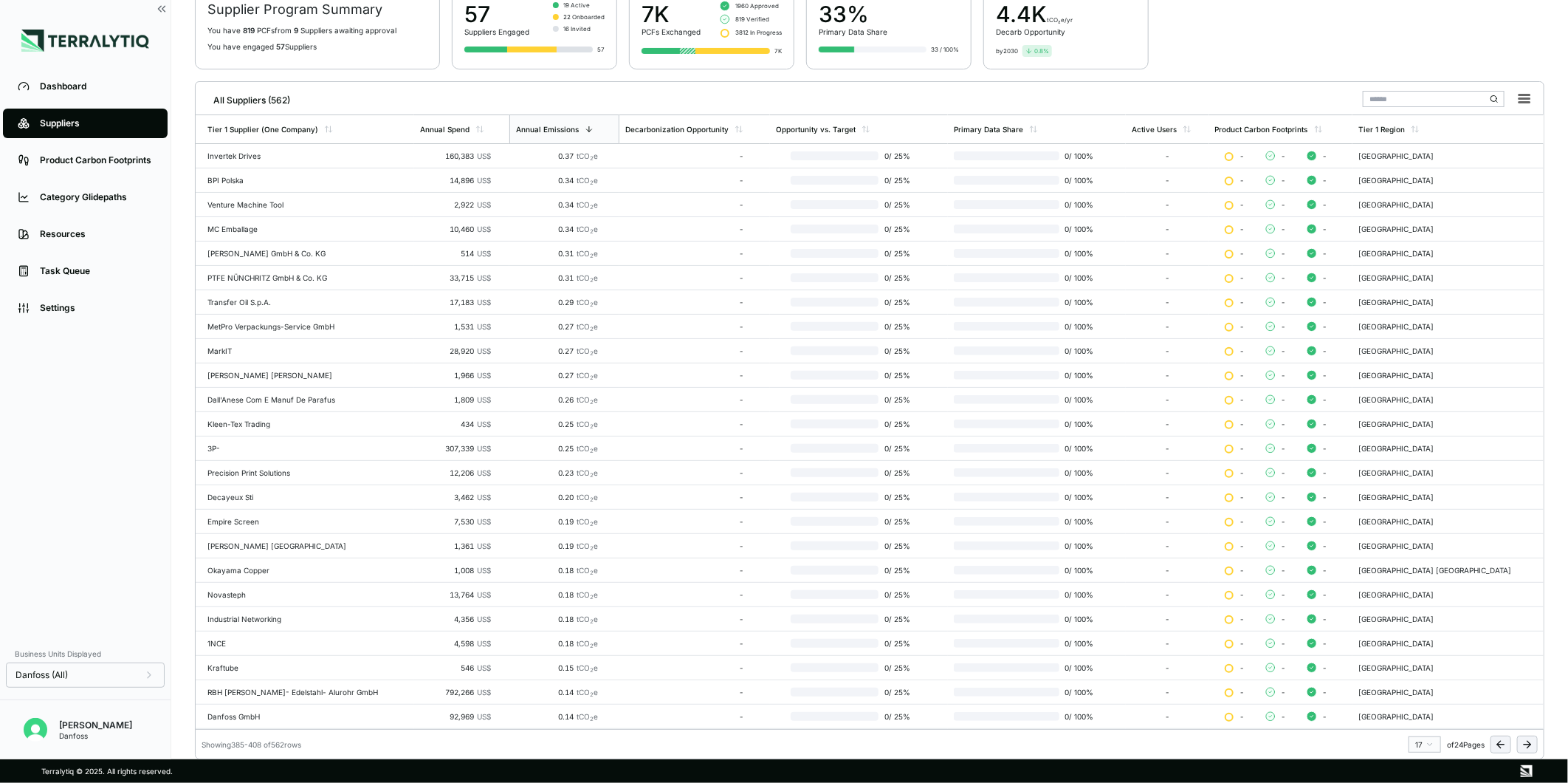
click at [1525, 744] on icon at bounding box center [1526, 744] width 6 height 0
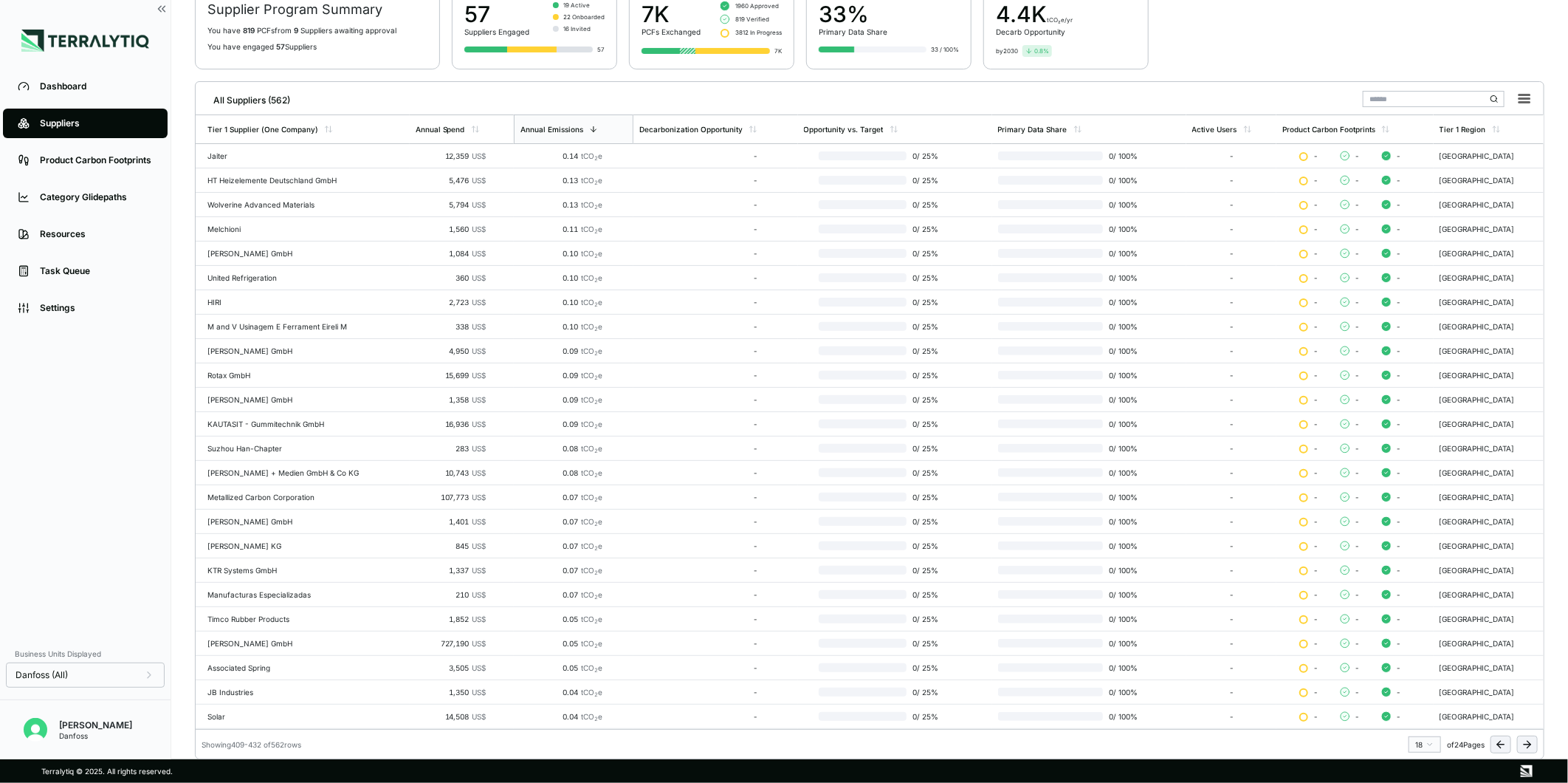
click at [1525, 744] on icon at bounding box center [1526, 744] width 6 height 0
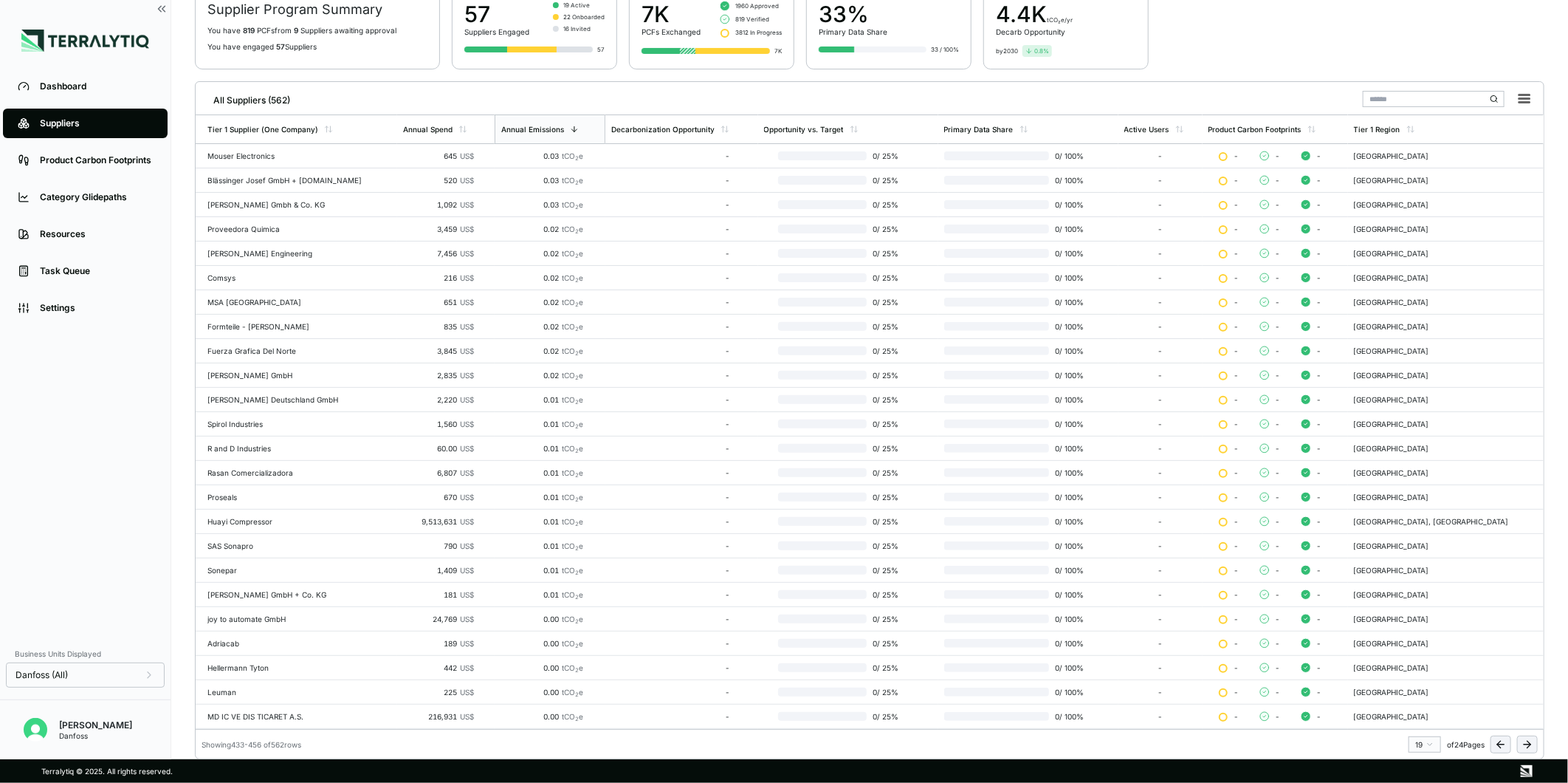
click at [1525, 744] on icon at bounding box center [1526, 744] width 6 height 0
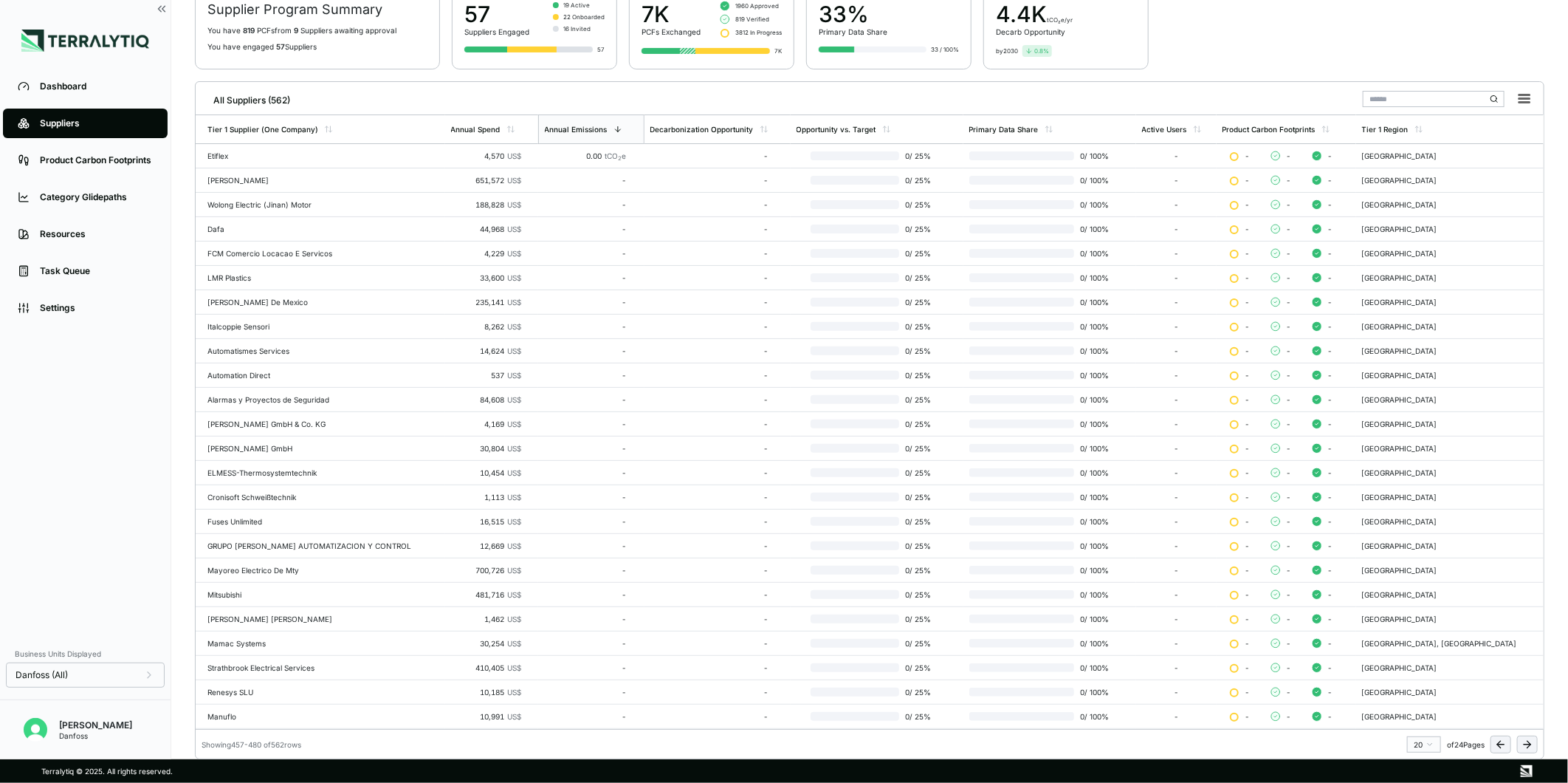
click at [1525, 744] on icon at bounding box center [1526, 744] width 6 height 0
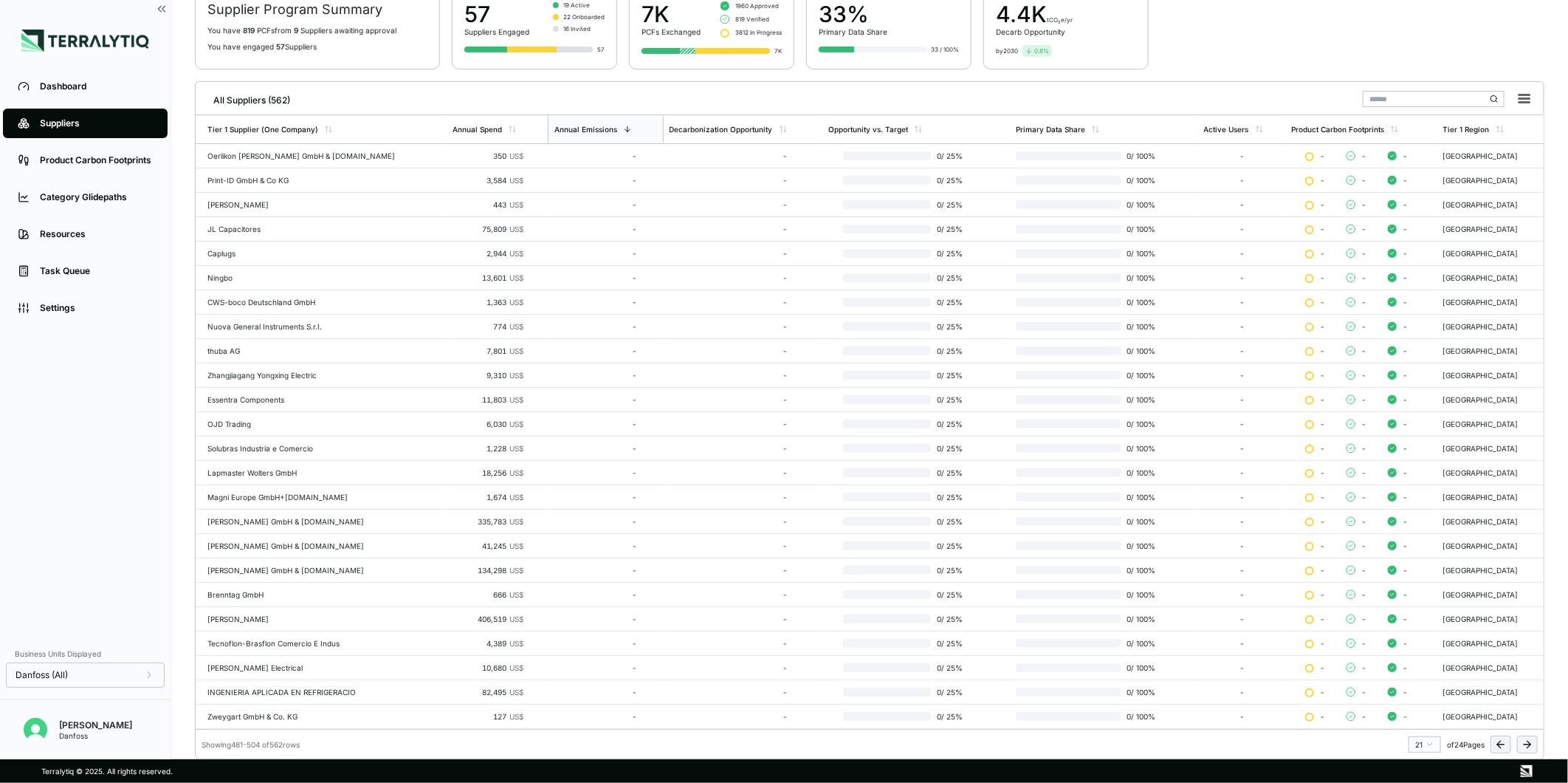
click at [1525, 744] on icon at bounding box center [1526, 744] width 6 height 0
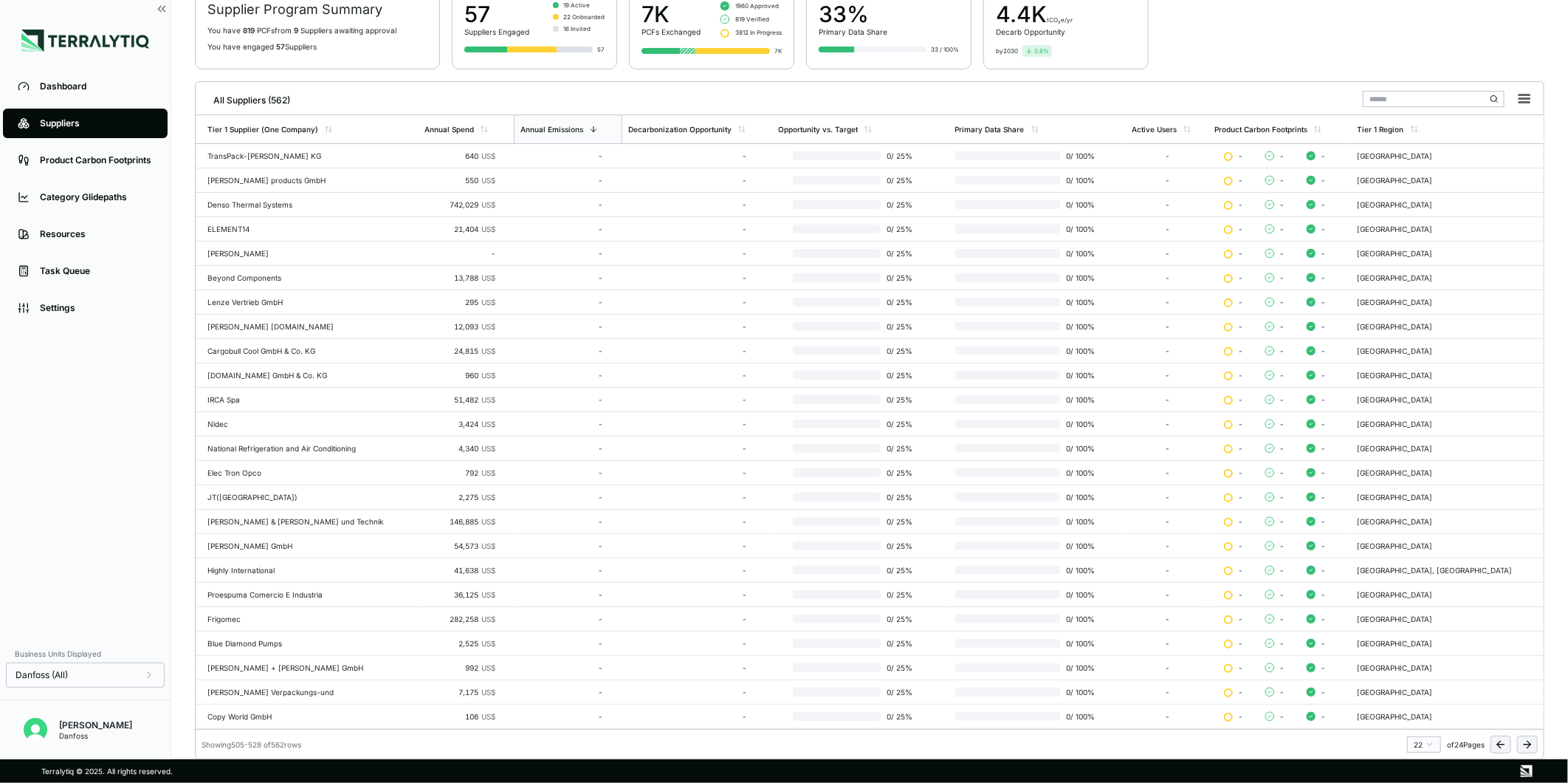
click at [1525, 744] on icon at bounding box center [1526, 744] width 6 height 0
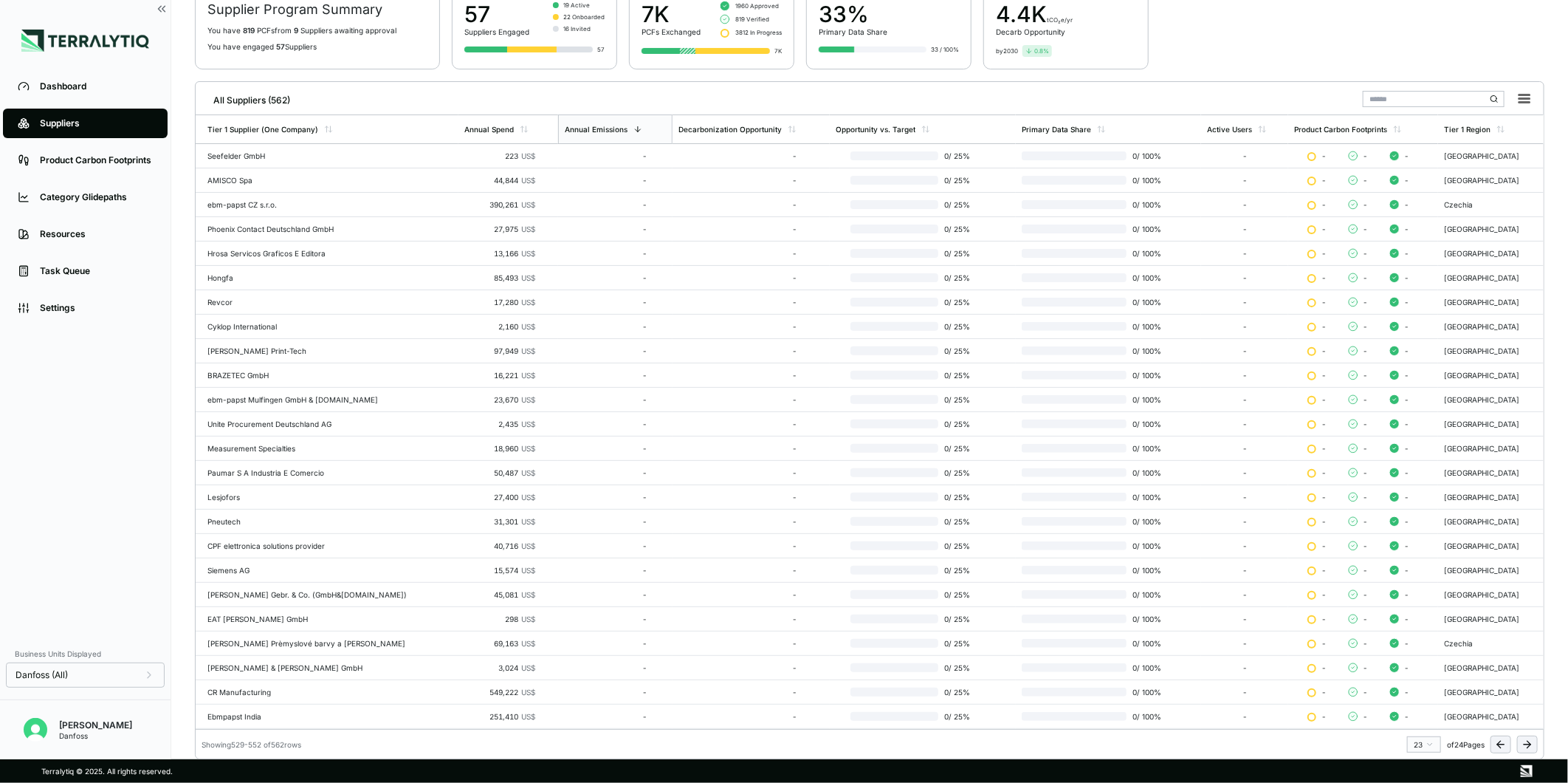
click at [1525, 744] on icon at bounding box center [1526, 744] width 6 height 0
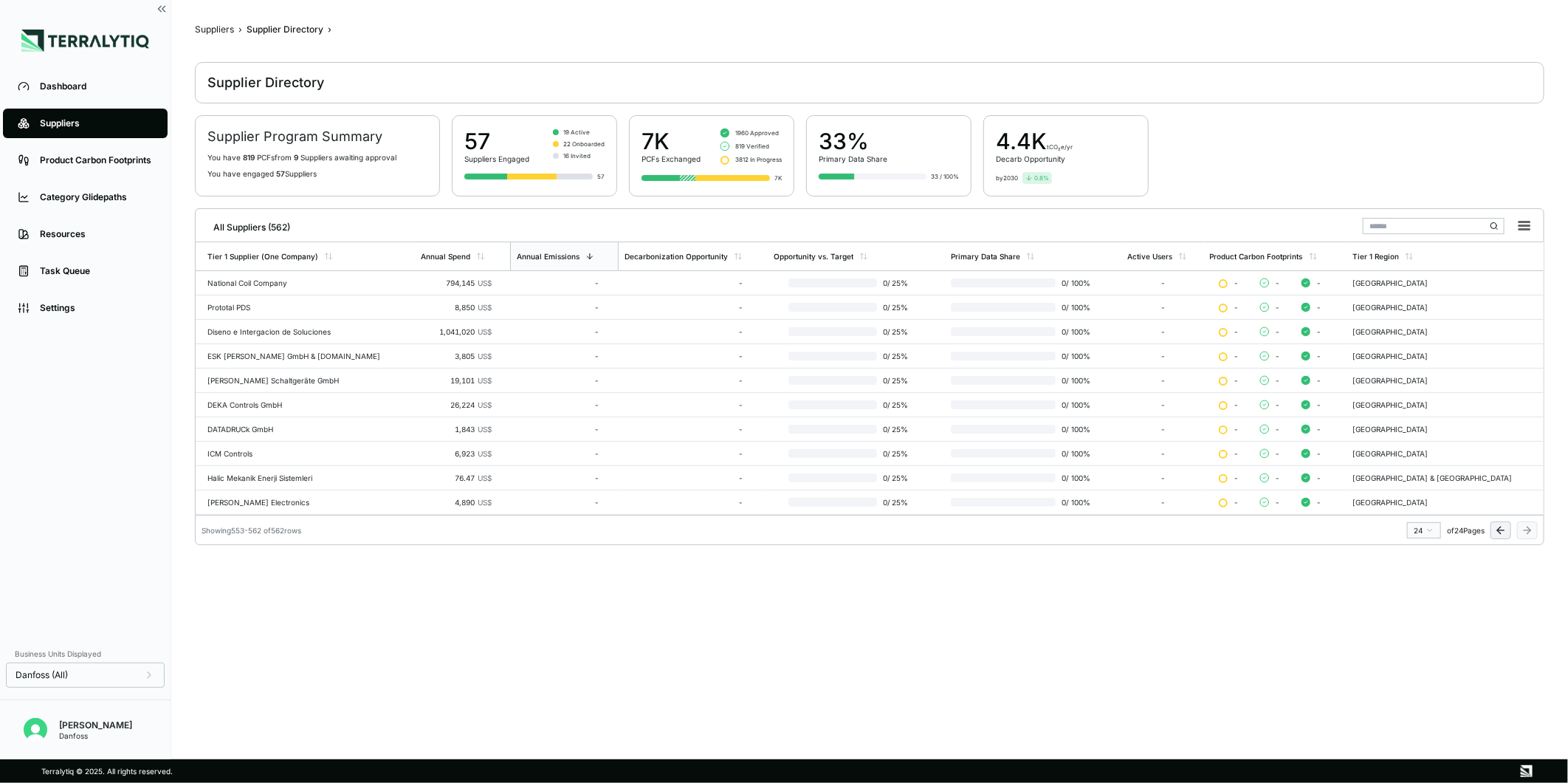
scroll to position [5, 0]
click at [1384, 229] on input "text" at bounding box center [1433, 226] width 142 height 16
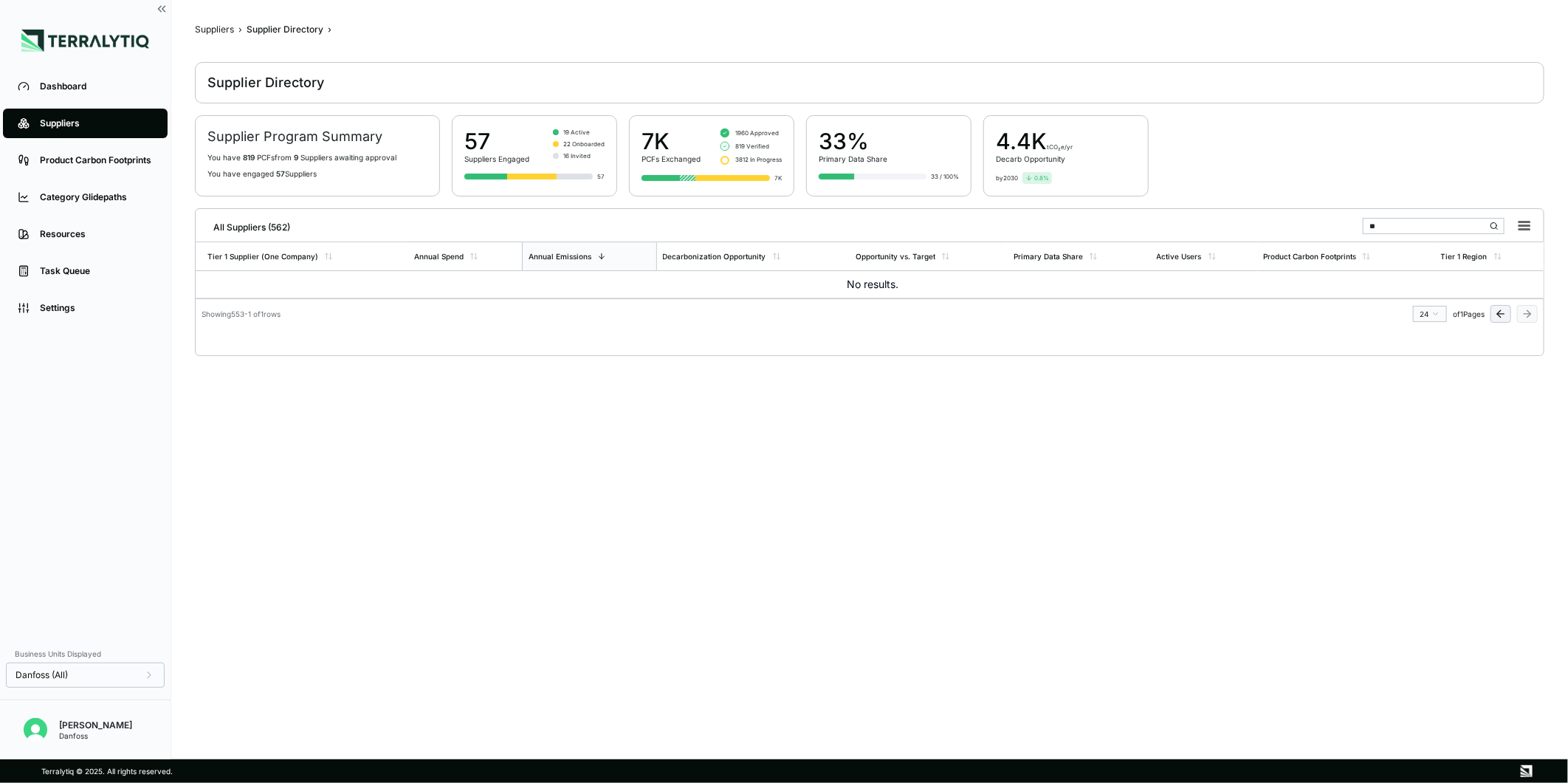
type input "*"
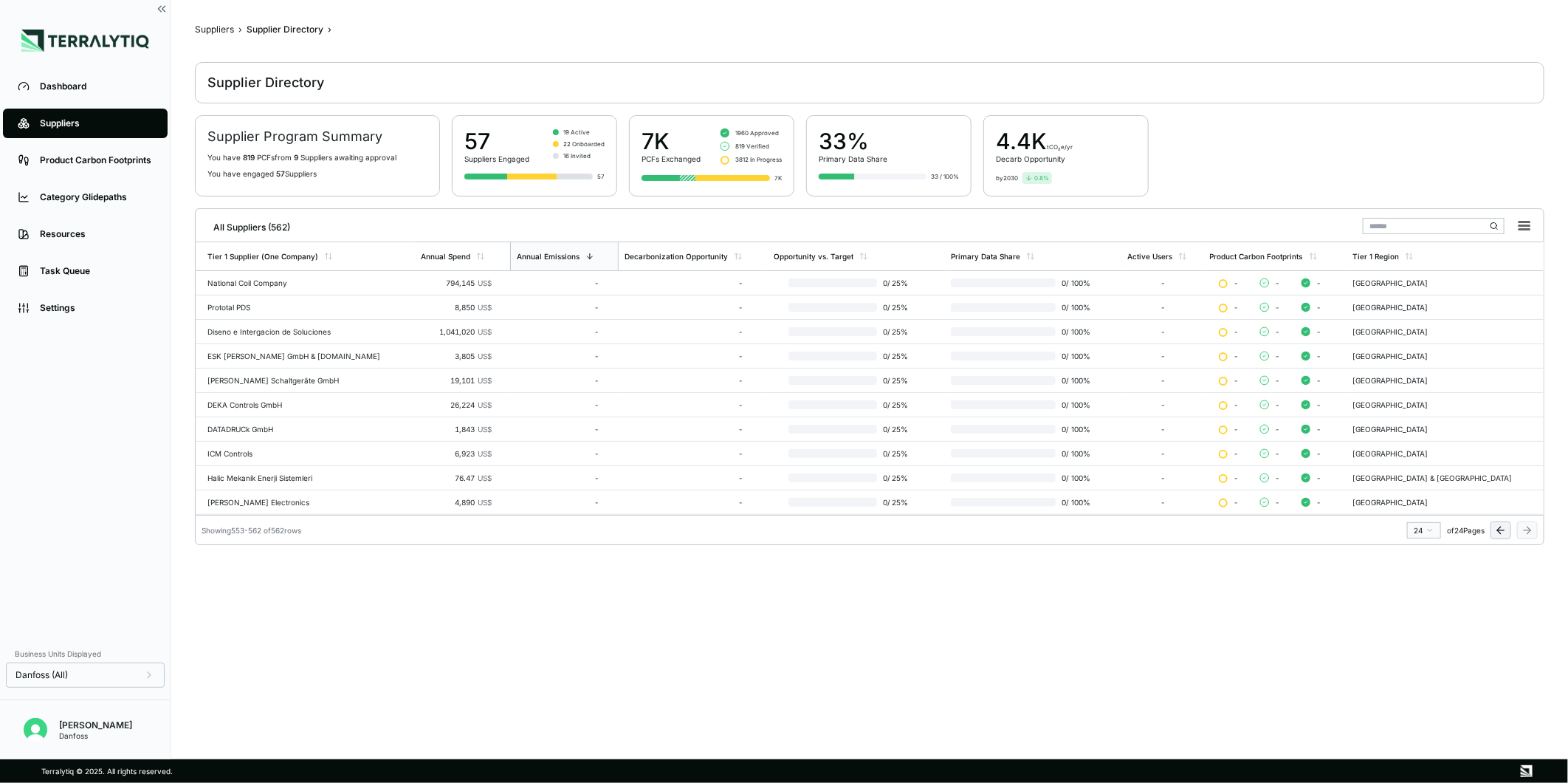
click at [63, 134] on link "Suppliers" at bounding box center [85, 123] width 165 height 30
click at [99, 123] on div "Suppliers" at bounding box center [96, 123] width 113 height 12
